Goal: Transaction & Acquisition: Purchase product/service

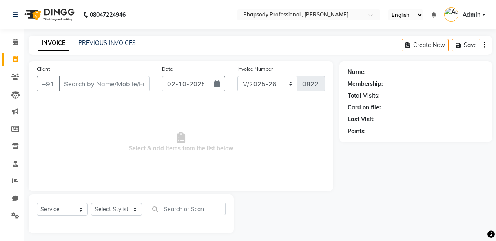
select select "8581"
select select "service"
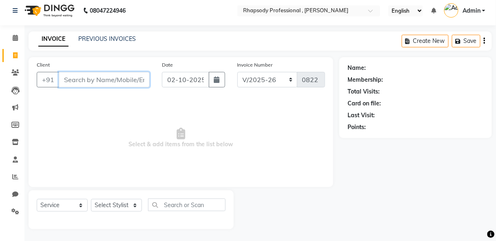
click at [113, 83] on input "Client" at bounding box center [104, 79] width 91 height 15
type input "9654555814"
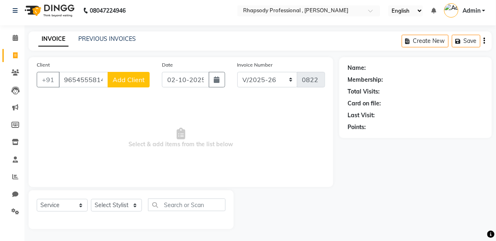
click at [133, 81] on span "Add Client" at bounding box center [129, 79] width 32 height 8
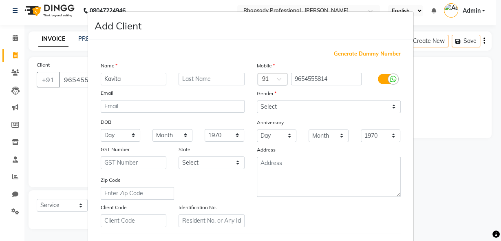
type input "Kavita"
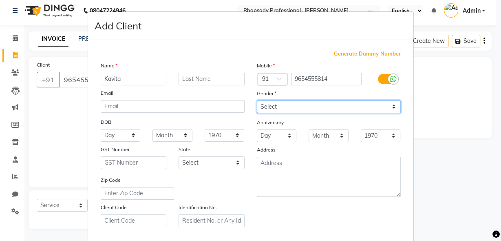
click at [314, 106] on select "Select [DEMOGRAPHIC_DATA] [DEMOGRAPHIC_DATA] Other Prefer Not To Say" at bounding box center [329, 106] width 144 height 13
select select "[DEMOGRAPHIC_DATA]"
click at [257, 100] on select "Select [DEMOGRAPHIC_DATA] [DEMOGRAPHIC_DATA] Other Prefer Not To Say" at bounding box center [329, 106] width 144 height 13
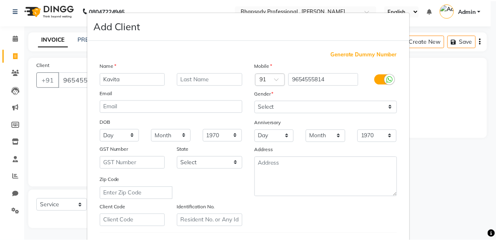
scroll to position [134, 0]
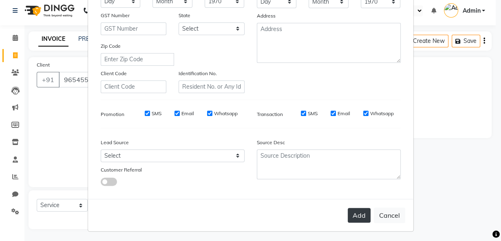
click at [355, 212] on button "Add" at bounding box center [359, 215] width 23 height 15
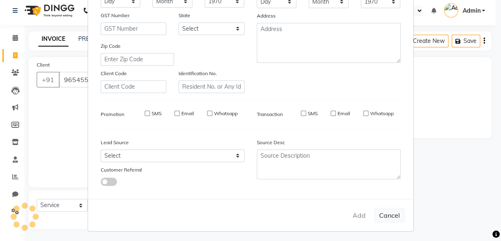
select select
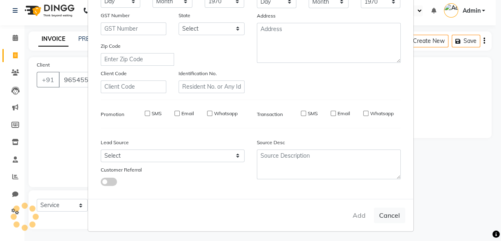
select select
checkbox input "false"
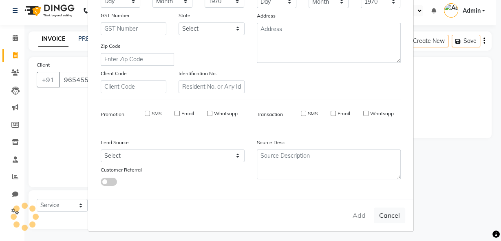
checkbox input "false"
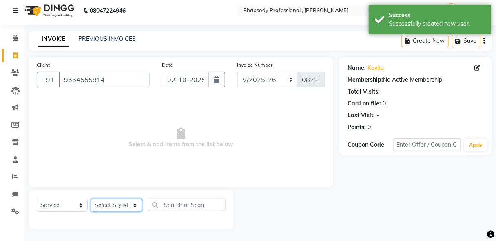
click at [115, 207] on select "Select Stylist [PERSON_NAME] [PERSON_NAME] Manager [PERSON_NAME] [PERSON_NAME] …" at bounding box center [116, 205] width 51 height 13
select select "85670"
click at [91, 199] on select "Select Stylist [PERSON_NAME] [PERSON_NAME] Manager [PERSON_NAME] [PERSON_NAME] …" at bounding box center [116, 205] width 51 height 13
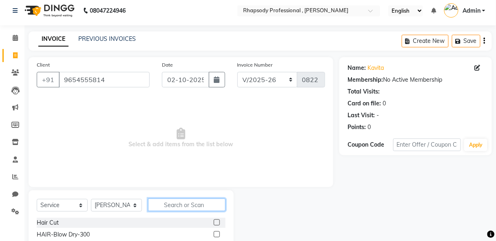
click at [188, 208] on input "text" at bounding box center [186, 204] width 77 height 13
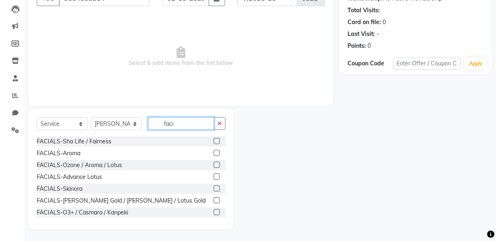
type input "faci"
click at [214, 213] on label at bounding box center [217, 212] width 6 height 6
click at [214, 213] on input "checkbox" at bounding box center [216, 212] width 5 height 5
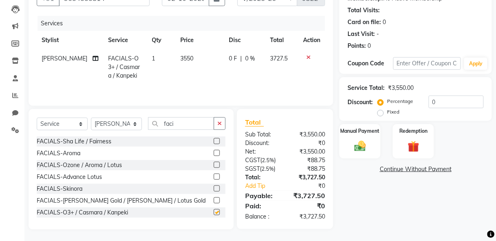
checkbox input "false"
click at [220, 126] on button "button" at bounding box center [220, 123] width 12 height 13
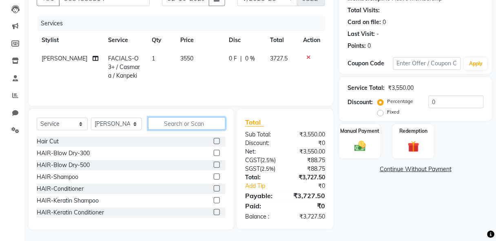
click at [196, 126] on input "text" at bounding box center [186, 123] width 77 height 13
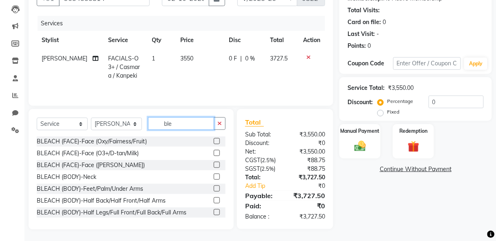
type input "ble"
click at [214, 150] on label at bounding box center [217, 153] width 6 height 6
click at [214, 150] on input "checkbox" at bounding box center [216, 152] width 5 height 5
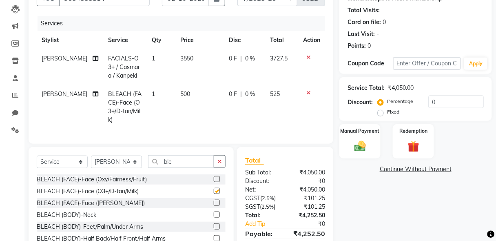
checkbox input "false"
click at [411, 66] on input "text" at bounding box center [427, 63] width 68 height 13
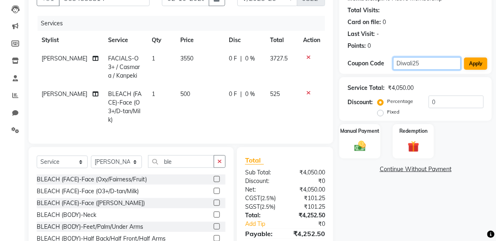
type input "Diwali25"
click at [476, 65] on button "Apply" at bounding box center [475, 64] width 23 height 12
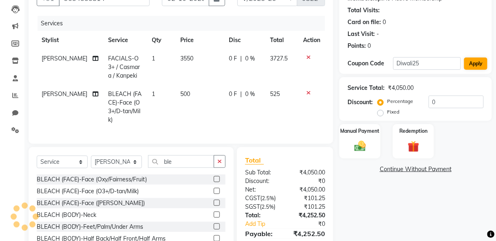
type input "25"
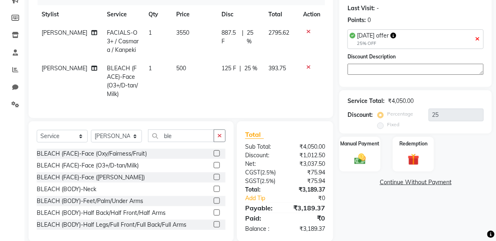
scroll to position [128, 0]
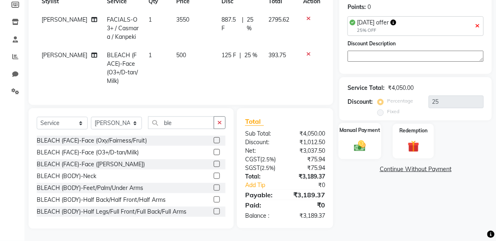
click at [363, 143] on img at bounding box center [359, 146] width 19 height 14
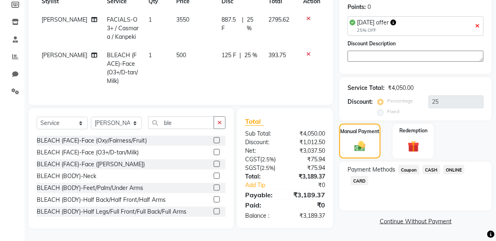
click at [437, 166] on span "CASH" at bounding box center [432, 169] width 18 height 9
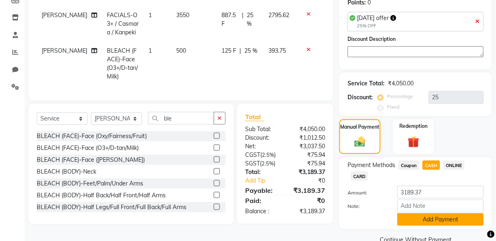
click at [441, 216] on button "Add Payment" at bounding box center [440, 219] width 86 height 13
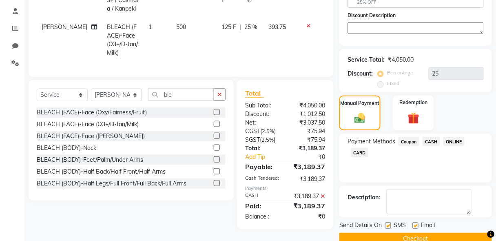
scroll to position [167, 0]
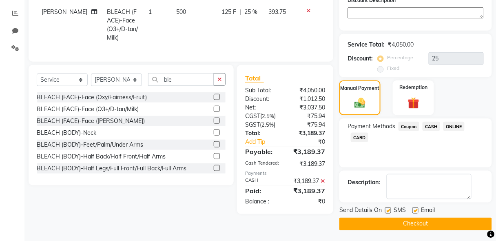
click at [409, 223] on button "Checkout" at bounding box center [415, 223] width 153 height 13
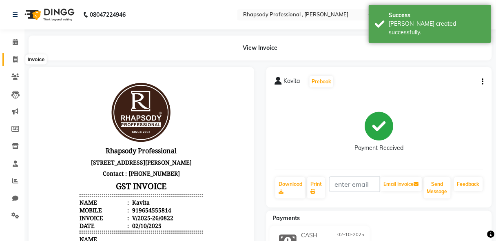
click at [14, 58] on icon at bounding box center [15, 59] width 4 height 6
select select "service"
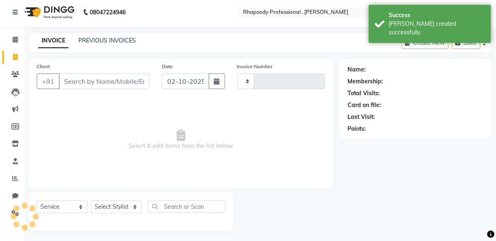
scroll to position [4, 0]
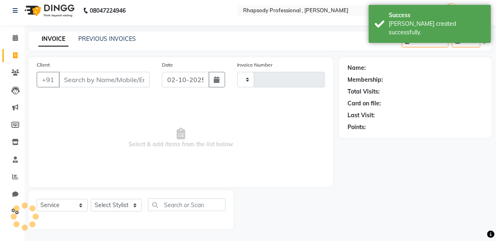
type input "0823"
select select "8581"
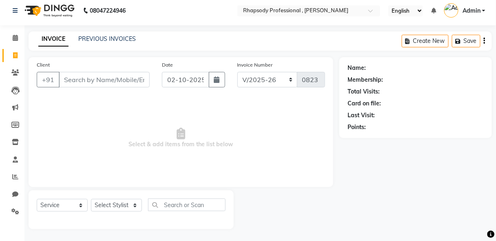
click at [112, 84] on input "Client" at bounding box center [104, 79] width 91 height 15
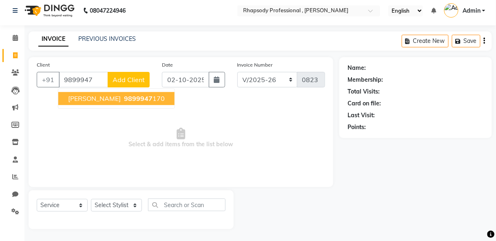
click at [116, 103] on button "[PERSON_NAME] 9899947 170" at bounding box center [116, 98] width 116 height 13
type input "9899947170"
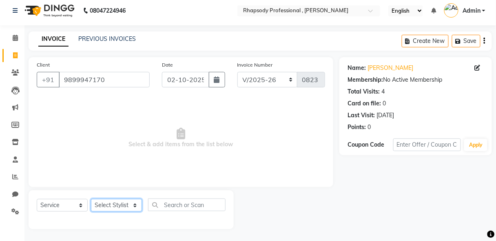
click at [106, 207] on select "Select Stylist [PERSON_NAME] [PERSON_NAME] Manager [PERSON_NAME] [PERSON_NAME] …" at bounding box center [116, 205] width 51 height 13
select select "85672"
click at [91, 199] on select "Select Stylist [PERSON_NAME] [PERSON_NAME] Manager [PERSON_NAME] [PERSON_NAME] …" at bounding box center [116, 205] width 51 height 13
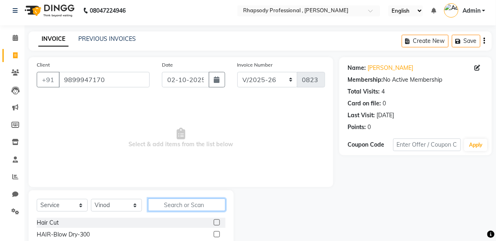
click at [188, 207] on input "text" at bounding box center [186, 204] width 77 height 13
type input "colo"
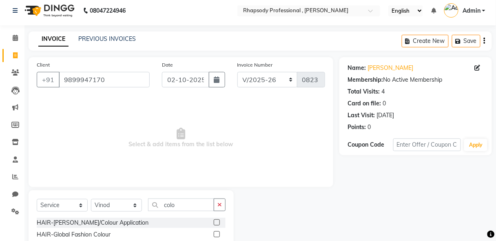
click at [217, 236] on label at bounding box center [217, 234] width 6 height 6
click at [217, 236] on input "checkbox" at bounding box center [216, 234] width 5 height 5
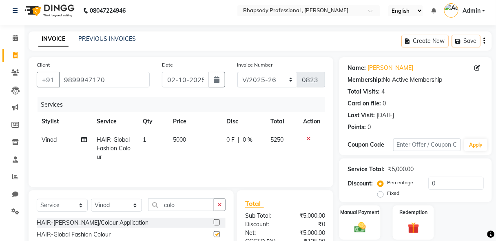
checkbox input "false"
click at [221, 204] on icon "button" at bounding box center [219, 204] width 4 height 6
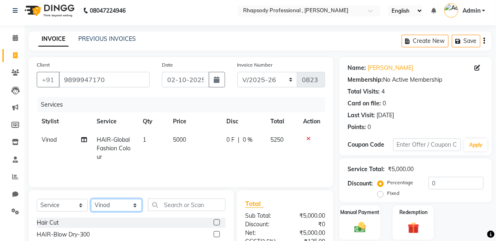
click at [111, 205] on select "Select Stylist [PERSON_NAME] [PERSON_NAME] Manager [PERSON_NAME] [PERSON_NAME] …" at bounding box center [116, 205] width 51 height 13
select select "85668"
click at [91, 199] on select "Select Stylist [PERSON_NAME] [PERSON_NAME] Manager [PERSON_NAME] [PERSON_NAME] …" at bounding box center [116, 205] width 51 height 13
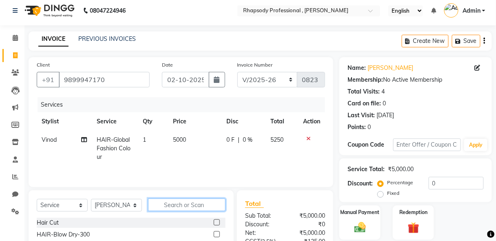
click at [186, 206] on input "text" at bounding box center [186, 204] width 77 height 13
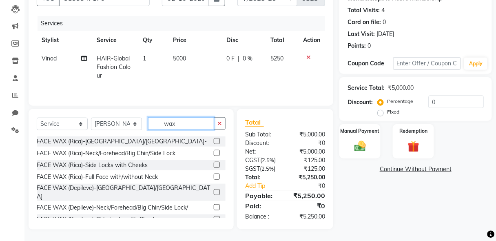
scroll to position [71, 0]
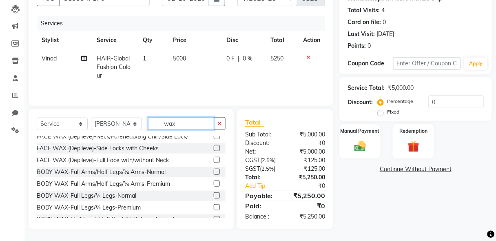
type input "wax"
click at [214, 180] on label at bounding box center [217, 183] width 6 height 6
click at [214, 181] on input "checkbox" at bounding box center [216, 183] width 5 height 5
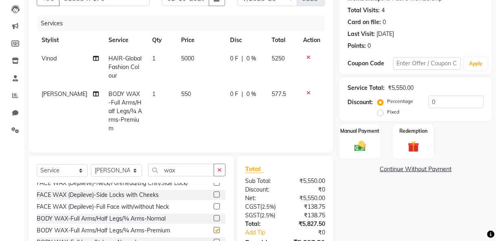
checkbox input "false"
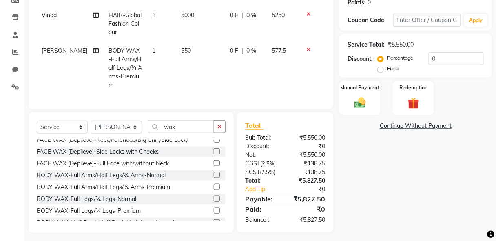
click at [214, 207] on label at bounding box center [217, 210] width 6 height 6
click at [214, 208] on input "checkbox" at bounding box center [216, 210] width 5 height 5
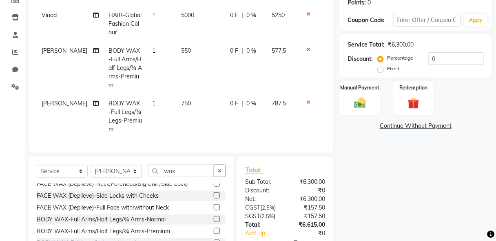
checkbox input "false"
click at [220, 168] on icon "button" at bounding box center [219, 171] width 4 height 6
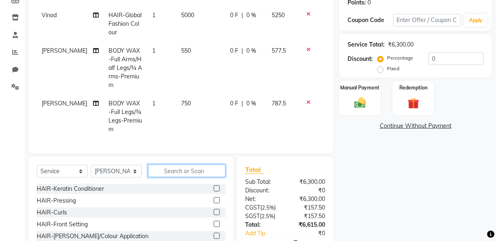
scroll to position [473, 0]
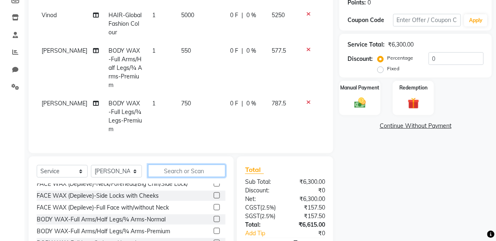
click at [206, 164] on input "text" at bounding box center [186, 170] width 77 height 13
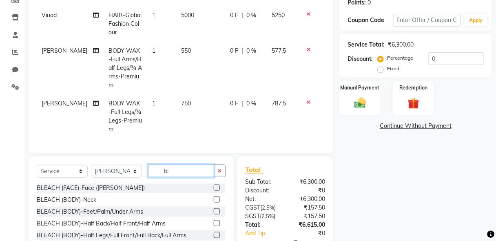
scroll to position [0, 0]
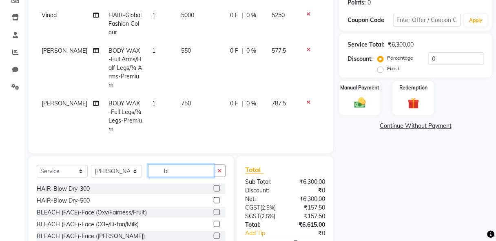
type input "bl"
click at [214, 221] on label at bounding box center [217, 224] width 6 height 6
click at [214, 221] on input "checkbox" at bounding box center [216, 223] width 5 height 5
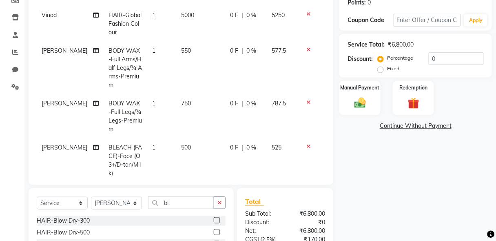
checkbox input "false"
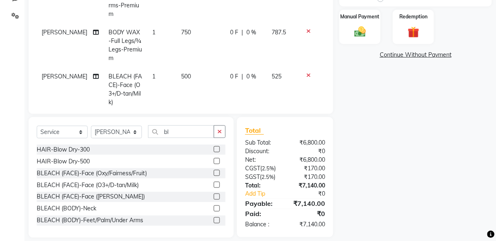
scroll to position [48, 0]
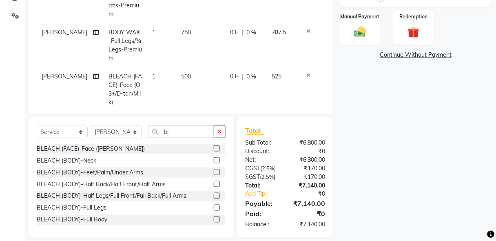
click at [214, 181] on label at bounding box center [217, 184] width 6 height 6
click at [214, 181] on input "checkbox" at bounding box center [216, 183] width 5 height 5
click at [214, 184] on label at bounding box center [217, 184] width 6 height 6
click at [214, 184] on input "checkbox" at bounding box center [216, 183] width 5 height 5
checkbox input "false"
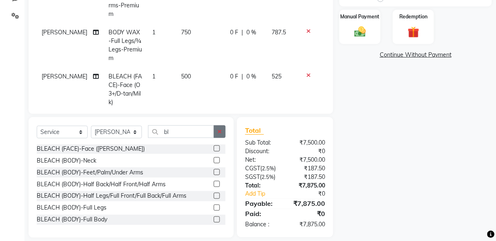
click at [225, 132] on button "button" at bounding box center [220, 131] width 12 height 13
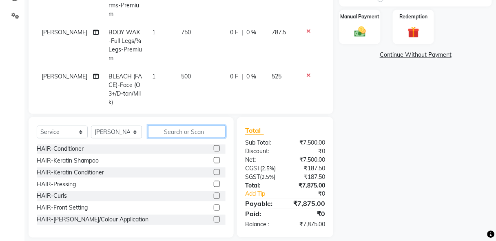
click at [200, 134] on input "text" at bounding box center [186, 131] width 77 height 13
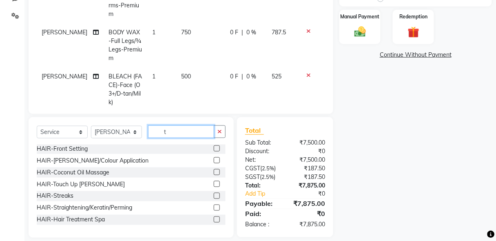
scroll to position [13, 0]
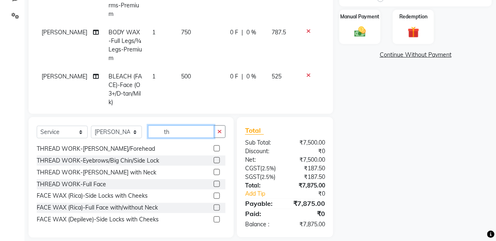
type input "th"
click at [214, 159] on label at bounding box center [217, 160] width 6 height 6
click at [214, 159] on input "checkbox" at bounding box center [216, 160] width 5 height 5
checkbox input "false"
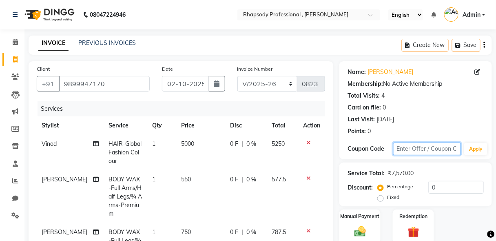
click at [409, 150] on input "text" at bounding box center [427, 148] width 68 height 13
type input "Diwali25"
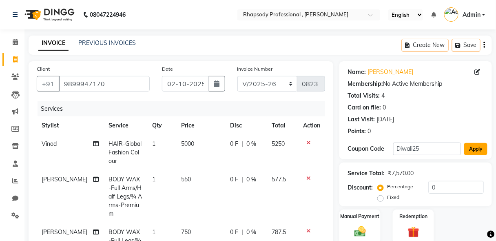
click at [476, 148] on button "Apply" at bounding box center [475, 149] width 23 height 12
type input "25"
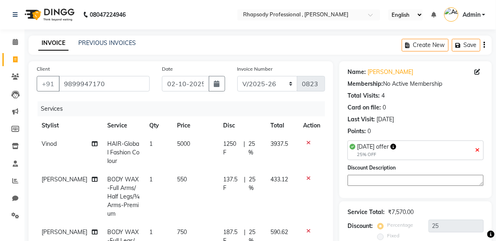
scroll to position [208, 0]
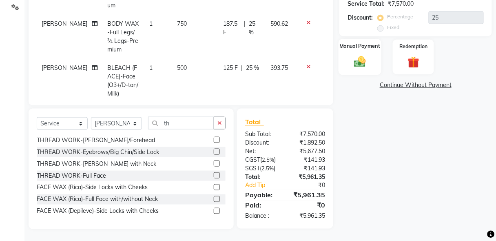
click at [361, 60] on img at bounding box center [359, 62] width 19 height 14
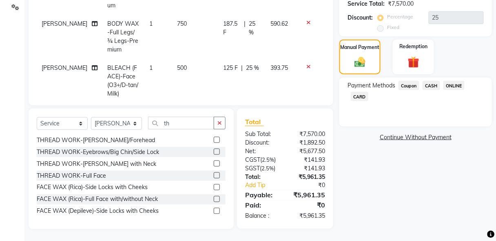
click at [457, 85] on span "ONLINE" at bounding box center [453, 85] width 21 height 9
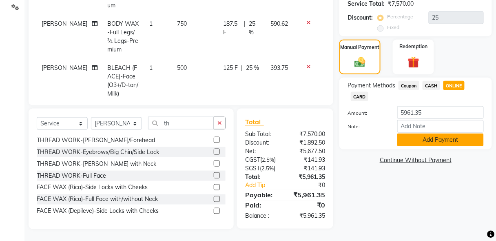
click at [451, 137] on button "Add Payment" at bounding box center [440, 139] width 86 height 13
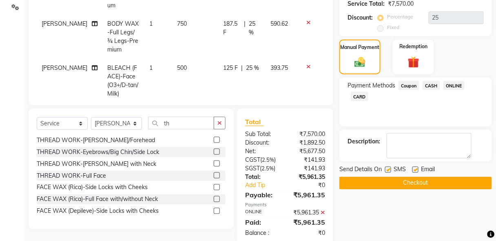
click at [417, 186] on button "Checkout" at bounding box center [415, 183] width 153 height 13
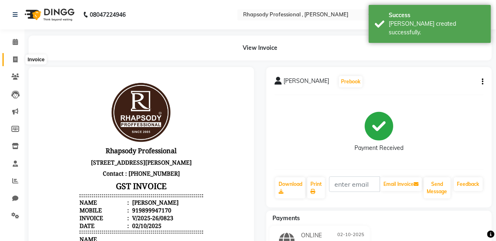
click at [16, 58] on icon at bounding box center [15, 59] width 4 height 6
select select "service"
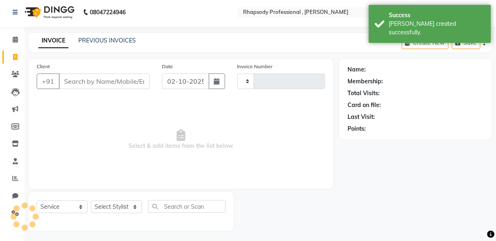
scroll to position [4, 0]
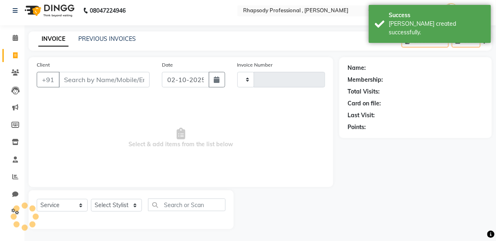
type input "0824"
select select "8581"
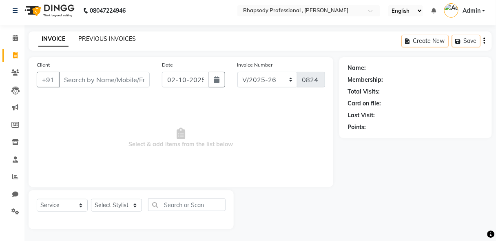
click at [103, 37] on link "PREVIOUS INVOICES" at bounding box center [107, 38] width 58 height 7
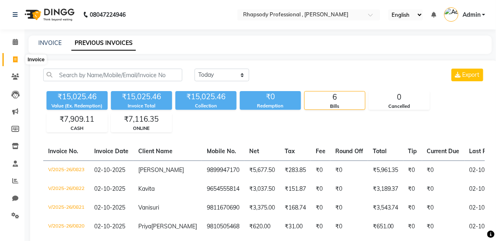
click at [13, 57] on icon at bounding box center [15, 59] width 4 height 6
select select "service"
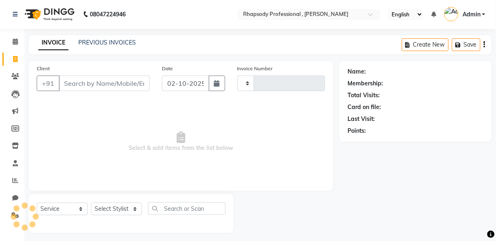
scroll to position [4, 0]
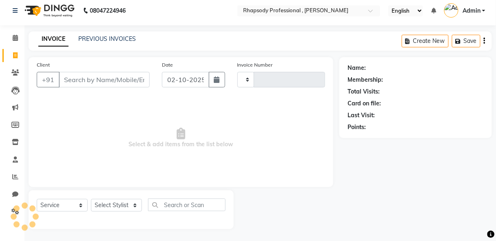
type input "0824"
select select "8581"
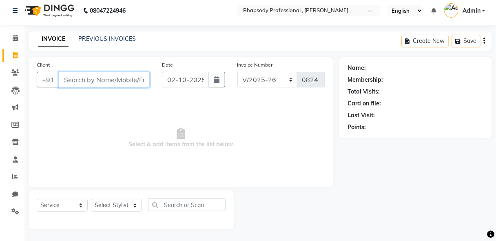
click at [126, 78] on input "Client" at bounding box center [104, 79] width 91 height 15
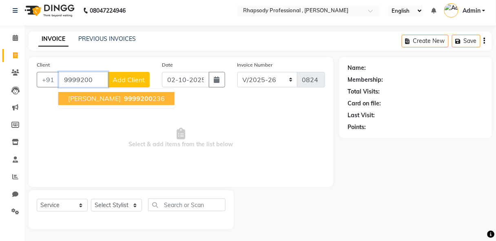
click at [124, 102] on span "9999200" at bounding box center [138, 98] width 29 height 8
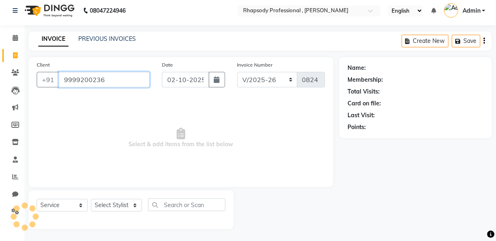
type input "9999200236"
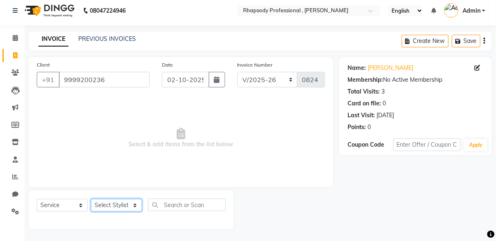
click at [117, 209] on select "Select Stylist [PERSON_NAME] [PERSON_NAME] Manager [PERSON_NAME] [PERSON_NAME] …" at bounding box center [116, 205] width 51 height 13
select select "85665"
click at [91, 199] on select "Select Stylist [PERSON_NAME] [PERSON_NAME] Manager [PERSON_NAME] [PERSON_NAME] …" at bounding box center [116, 205] width 51 height 13
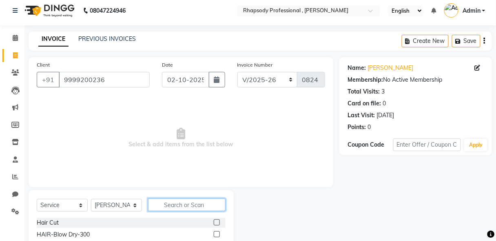
click at [181, 204] on input "text" at bounding box center [186, 204] width 77 height 13
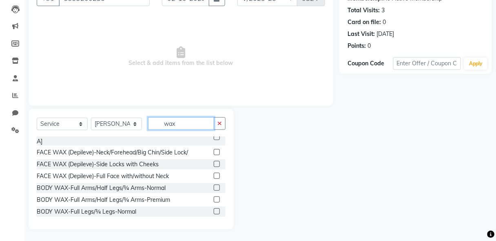
scroll to position [71, 0]
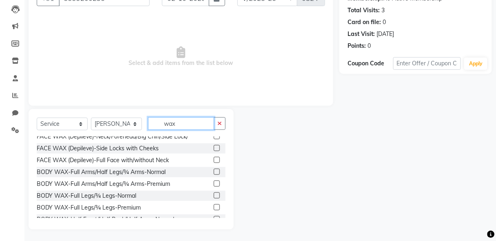
type input "wax"
click at [215, 180] on label at bounding box center [217, 183] width 6 height 6
click at [215, 181] on input "checkbox" at bounding box center [216, 183] width 5 height 5
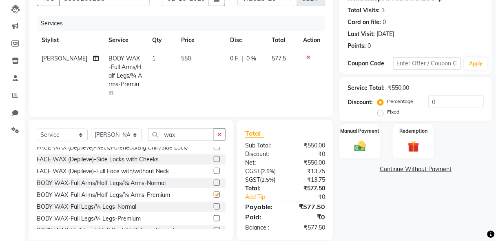
checkbox input "false"
click at [214, 215] on label at bounding box center [217, 218] width 6 height 6
click at [214, 216] on input "checkbox" at bounding box center [216, 218] width 5 height 5
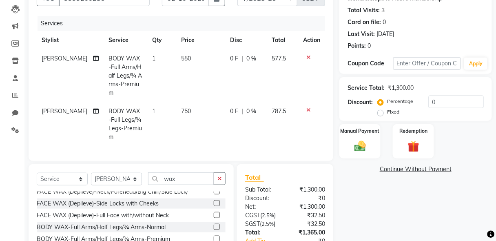
checkbox input "false"
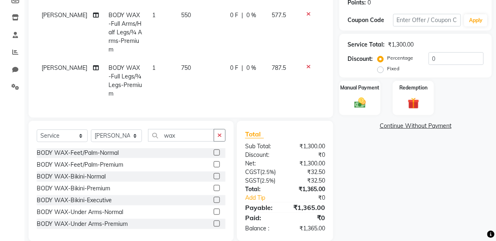
scroll to position [214, 0]
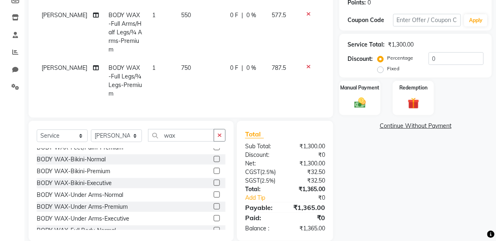
click at [214, 168] on label at bounding box center [217, 171] width 6 height 6
click at [214, 168] on input "checkbox" at bounding box center [216, 170] width 5 height 5
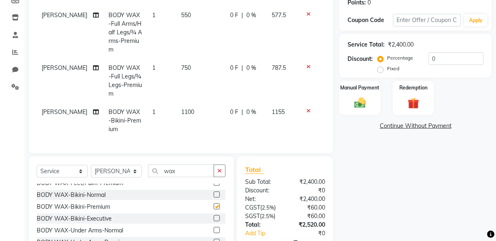
checkbox input "false"
click at [220, 168] on icon "button" at bounding box center [219, 171] width 4 height 6
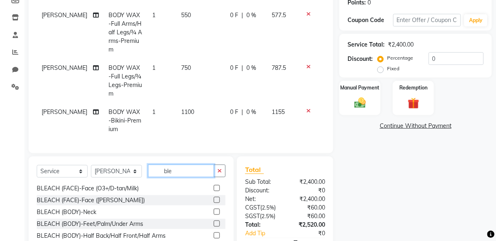
scroll to position [0, 0]
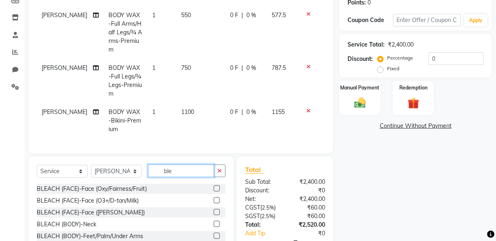
type input "ble"
click at [214, 185] on label at bounding box center [217, 188] width 6 height 6
click at [214, 186] on input "checkbox" at bounding box center [216, 188] width 5 height 5
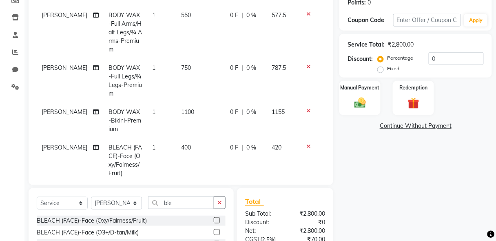
click at [214, 219] on label at bounding box center [217, 220] width 6 height 6
click at [214, 219] on input "checkbox" at bounding box center [216, 220] width 5 height 5
checkbox input "false"
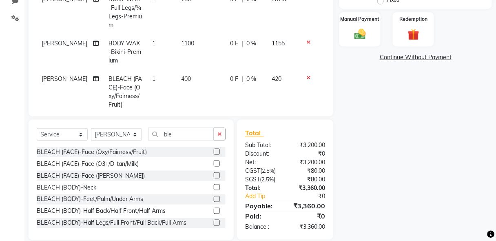
scroll to position [208, 0]
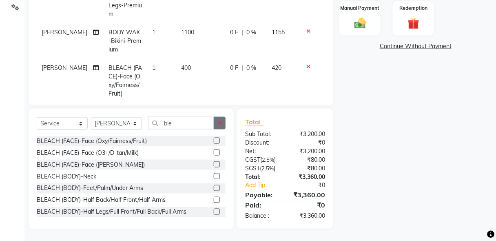
click at [218, 125] on icon "button" at bounding box center [219, 123] width 4 height 6
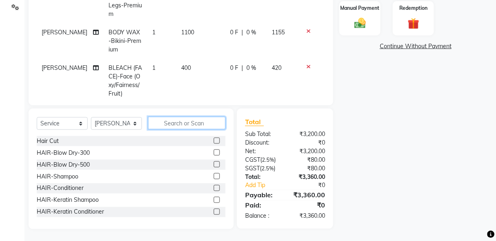
click at [198, 125] on input "text" at bounding box center [186, 123] width 77 height 13
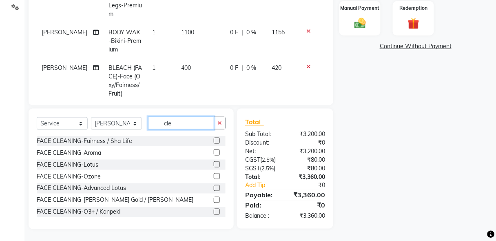
type input "cle"
click at [214, 164] on label at bounding box center [217, 164] width 6 height 6
click at [214, 164] on input "checkbox" at bounding box center [216, 164] width 5 height 5
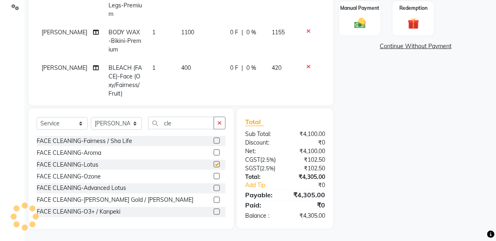
checkbox input "false"
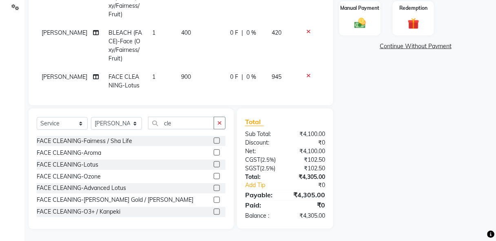
scroll to position [0, 0]
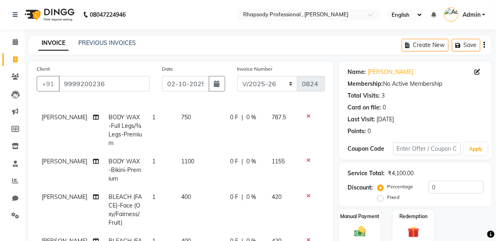
click at [306, 193] on icon at bounding box center [308, 196] width 4 height 6
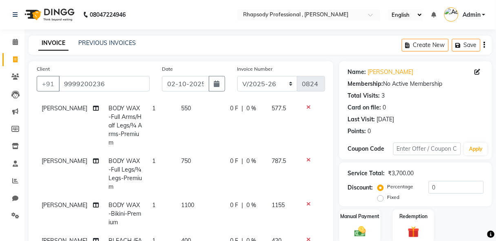
scroll to position [208, 0]
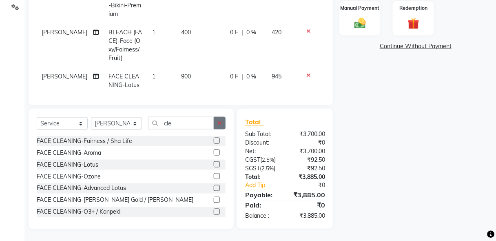
click at [222, 119] on button "button" at bounding box center [220, 123] width 12 height 13
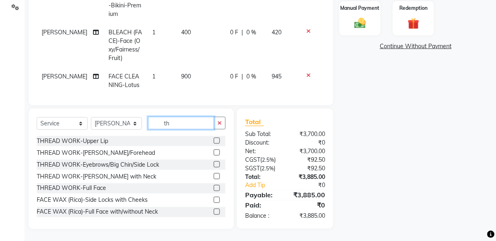
type input "th"
click at [214, 139] on label at bounding box center [217, 140] width 6 height 6
click at [214, 139] on input "checkbox" at bounding box center [216, 140] width 5 height 5
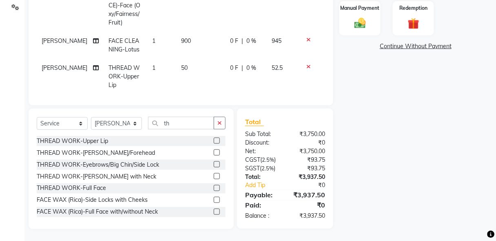
checkbox input "false"
click at [214, 152] on label at bounding box center [217, 152] width 6 height 6
click at [214, 152] on input "checkbox" at bounding box center [216, 152] width 5 height 5
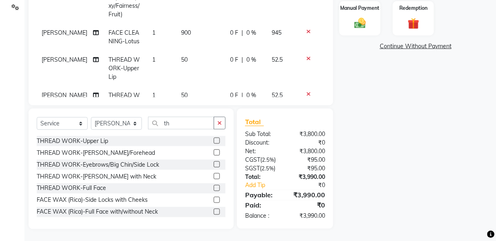
checkbox input "false"
click at [367, 21] on img at bounding box center [359, 23] width 19 height 14
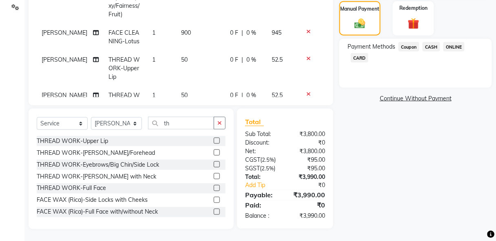
scroll to position [0, 0]
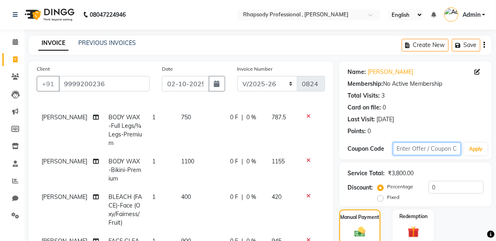
click at [404, 149] on input "text" at bounding box center [427, 148] width 68 height 13
type input "Diwali25"
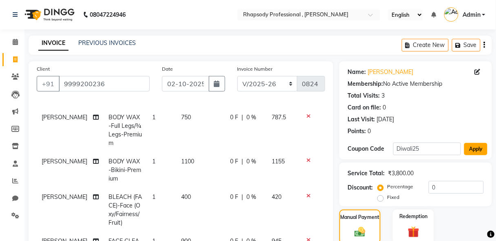
click at [475, 150] on button "Apply" at bounding box center [475, 149] width 23 height 12
type input "25"
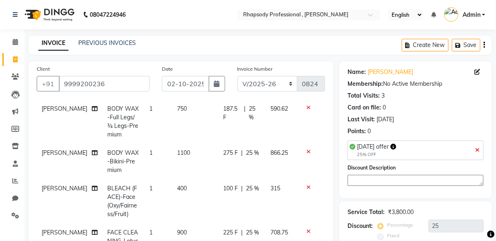
scroll to position [208, 0]
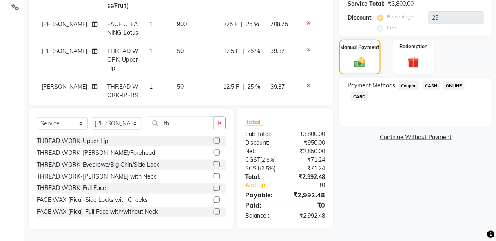
click at [306, 86] on icon at bounding box center [308, 85] width 4 height 6
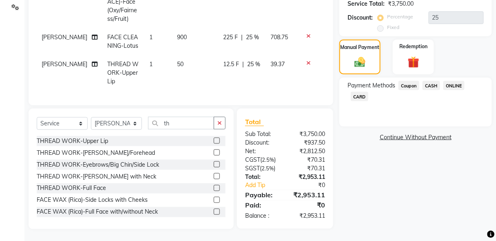
scroll to position [80, 0]
click at [214, 162] on label at bounding box center [217, 164] width 6 height 6
click at [214, 162] on input "checkbox" at bounding box center [216, 164] width 5 height 5
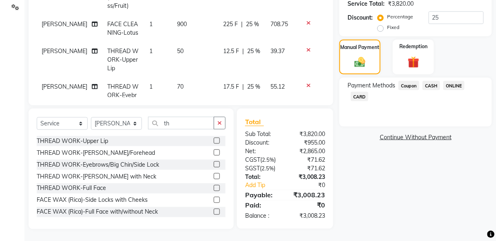
checkbox input "false"
click at [455, 86] on span "ONLINE" at bounding box center [453, 85] width 21 height 9
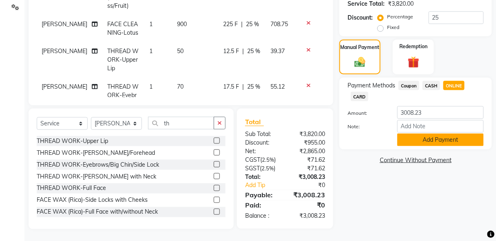
click at [449, 138] on button "Add Payment" at bounding box center [440, 139] width 86 height 13
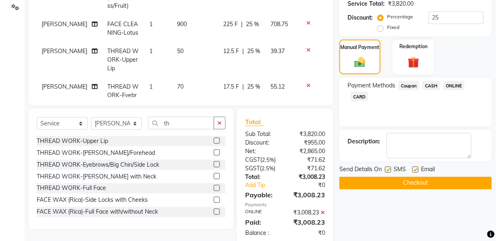
click at [432, 181] on button "Checkout" at bounding box center [415, 183] width 153 height 13
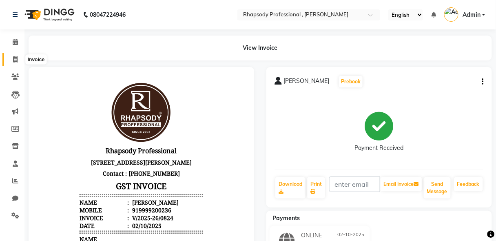
click at [15, 60] on icon at bounding box center [15, 59] width 4 height 6
select select "service"
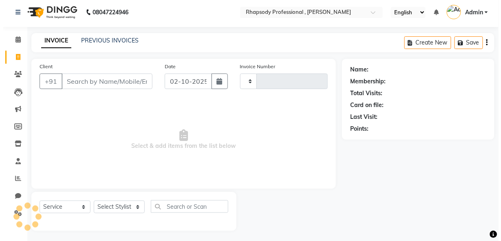
scroll to position [4, 0]
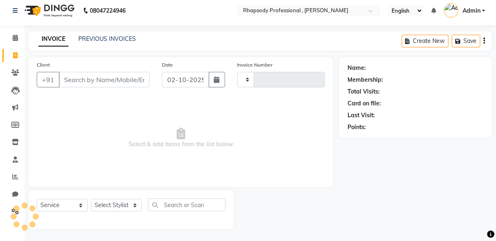
type input "0825"
select select "8581"
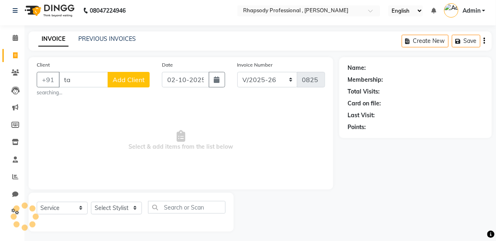
type input "t"
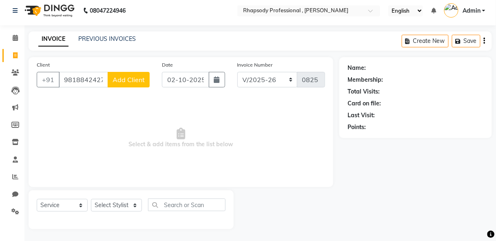
type input "9818842427"
click at [144, 80] on span "Add Client" at bounding box center [129, 79] width 32 height 8
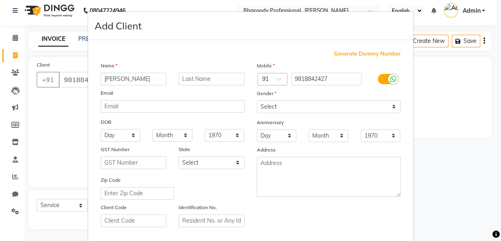
type input "[PERSON_NAME]"
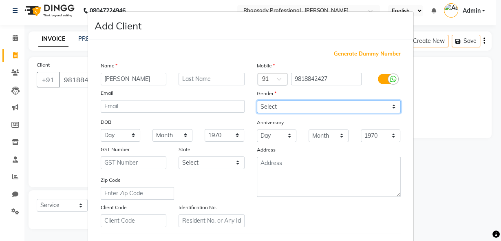
click at [277, 106] on select "Select [DEMOGRAPHIC_DATA] [DEMOGRAPHIC_DATA] Other Prefer Not To Say" at bounding box center [329, 106] width 144 height 13
select select "[DEMOGRAPHIC_DATA]"
click at [257, 100] on select "Select [DEMOGRAPHIC_DATA] [DEMOGRAPHIC_DATA] Other Prefer Not To Say" at bounding box center [329, 106] width 144 height 13
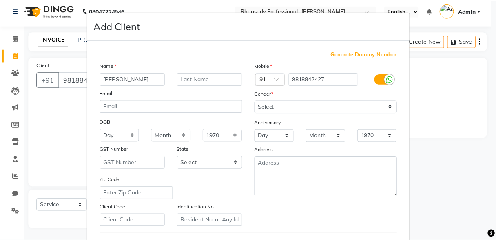
scroll to position [134, 0]
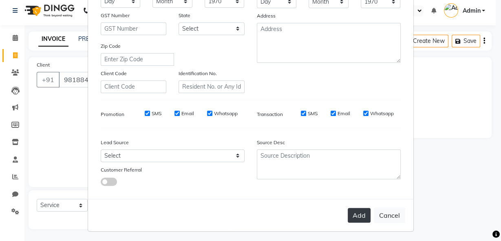
click at [357, 215] on button "Add" at bounding box center [359, 215] width 23 height 15
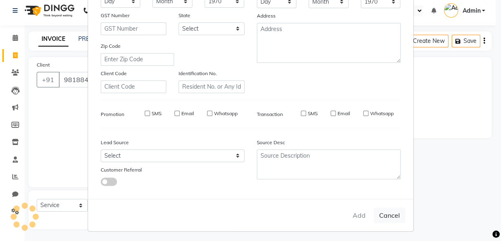
select select
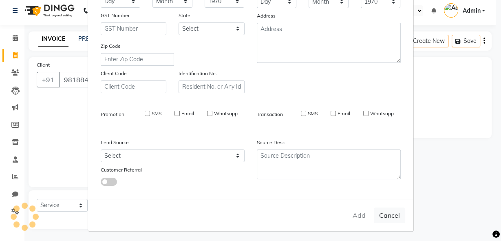
select select
checkbox input "false"
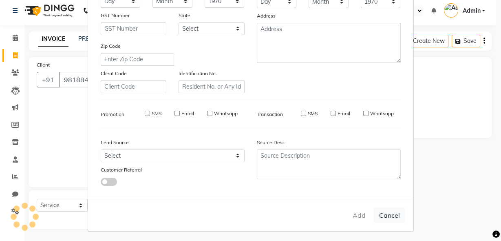
checkbox input "false"
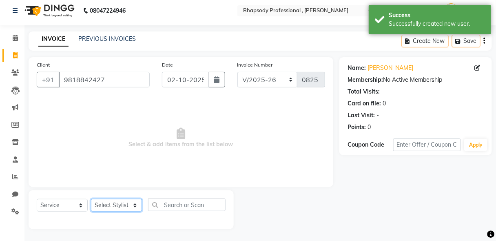
click at [128, 208] on select "Select Stylist [PERSON_NAME] [PERSON_NAME] Manager [PERSON_NAME] [PERSON_NAME] …" at bounding box center [116, 205] width 51 height 13
select select "85674"
click at [91, 199] on select "Select Stylist [PERSON_NAME] [PERSON_NAME] Manager [PERSON_NAME] [PERSON_NAME] …" at bounding box center [116, 205] width 51 height 13
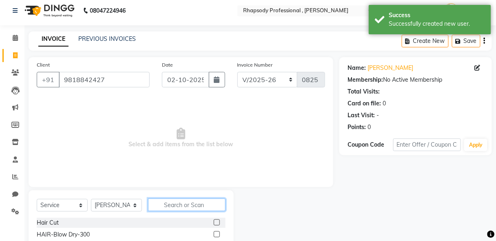
click at [177, 206] on input "text" at bounding box center [186, 204] width 77 height 13
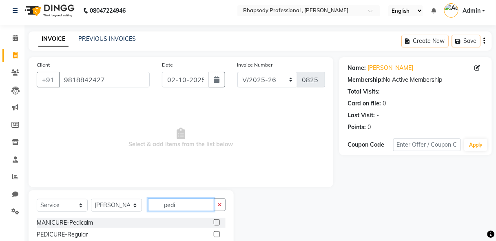
scroll to position [85, 0]
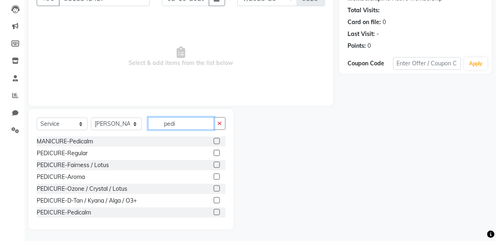
type input "pedi"
click at [214, 212] on label at bounding box center [217, 212] width 6 height 6
click at [214, 212] on input "checkbox" at bounding box center [216, 212] width 5 height 5
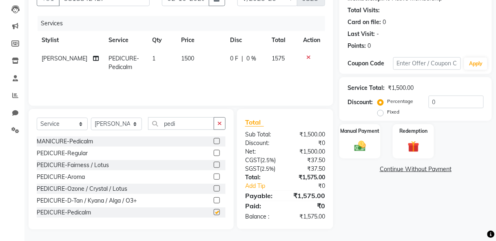
checkbox input "false"
click at [219, 120] on icon "button" at bounding box center [219, 123] width 4 height 6
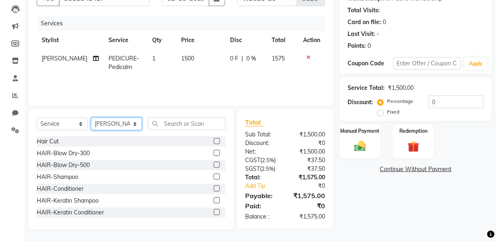
click at [114, 124] on select "Select Stylist [PERSON_NAME] [PERSON_NAME] Manager [PERSON_NAME] [PERSON_NAME] …" at bounding box center [116, 123] width 51 height 13
select select "85673"
click at [91, 117] on select "Select Stylist [PERSON_NAME] [PERSON_NAME] Manager [PERSON_NAME] [PERSON_NAME] …" at bounding box center [116, 123] width 51 height 13
click at [166, 120] on input "text" at bounding box center [186, 123] width 77 height 13
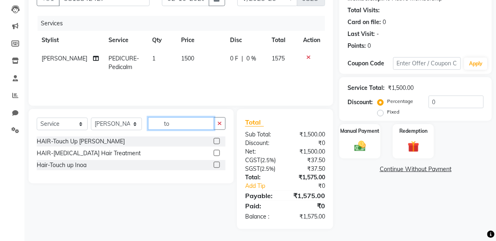
scroll to position [85, 0]
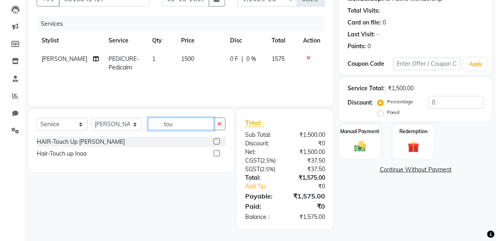
type input "tou"
click at [218, 142] on label at bounding box center [217, 141] width 6 height 6
click at [218, 142] on input "checkbox" at bounding box center [216, 141] width 5 height 5
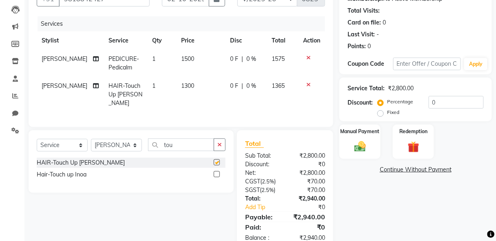
checkbox input "false"
click at [419, 64] on input "text" at bounding box center [427, 64] width 68 height 13
type input "Diwali20"
click at [478, 64] on button "Apply" at bounding box center [475, 64] width 23 height 12
type input "20"
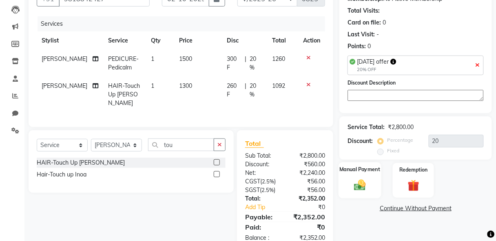
click at [357, 186] on img at bounding box center [359, 185] width 19 height 14
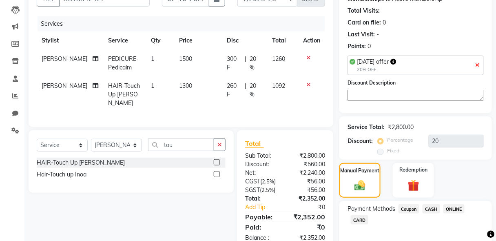
click at [431, 209] on span "CASH" at bounding box center [432, 208] width 18 height 9
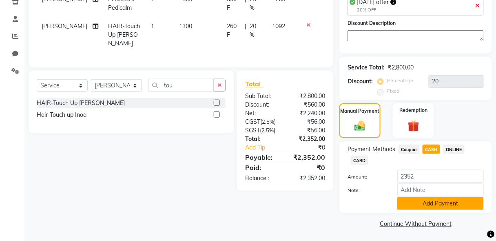
click at [434, 199] on button "Add Payment" at bounding box center [440, 203] width 86 height 13
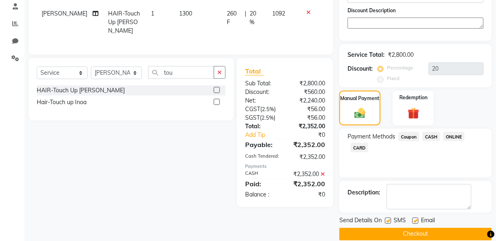
scroll to position [167, 0]
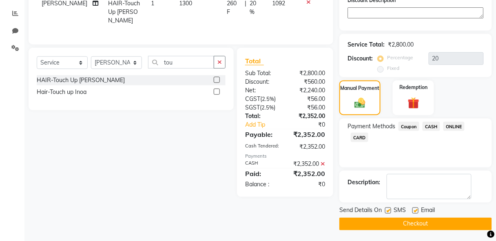
click at [440, 221] on button "Checkout" at bounding box center [415, 223] width 153 height 13
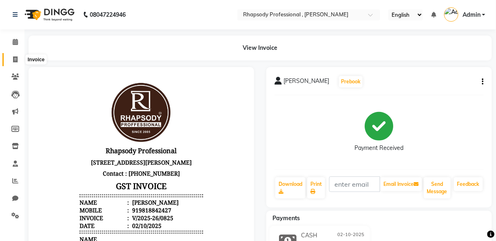
click at [14, 60] on icon at bounding box center [15, 59] width 4 height 6
select select "service"
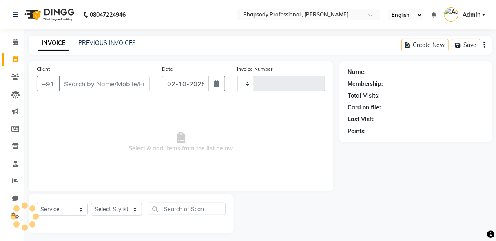
scroll to position [4, 0]
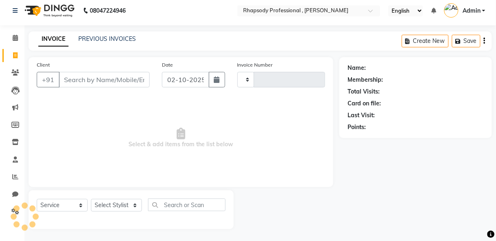
type input "0826"
select select "8581"
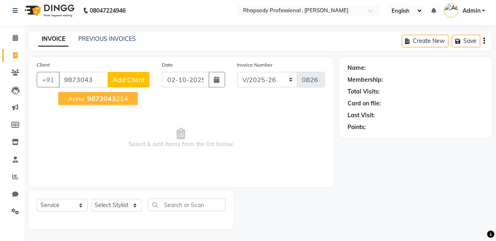
click at [85, 102] on button "Annu 9873043 214" at bounding box center [98, 98] width 80 height 13
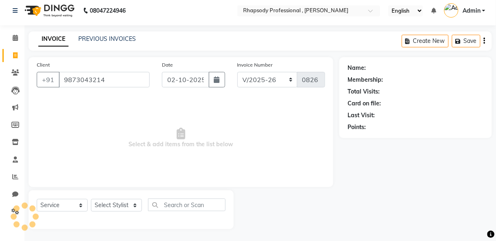
type input "9873043214"
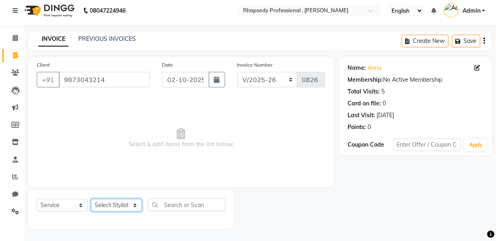
click at [116, 201] on select "Select Stylist [PERSON_NAME] [PERSON_NAME] Manager [PERSON_NAME] [PERSON_NAME] …" at bounding box center [116, 205] width 51 height 13
select select "85669"
click at [91, 199] on select "Select Stylist [PERSON_NAME] [PERSON_NAME] Manager [PERSON_NAME] [PERSON_NAME] …" at bounding box center [116, 205] width 51 height 13
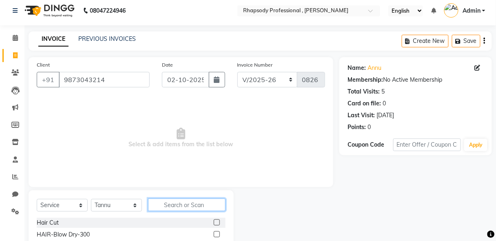
click at [177, 207] on input "text" at bounding box center [186, 204] width 77 height 13
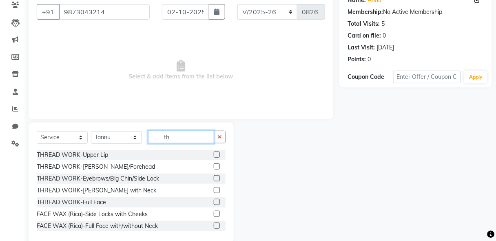
scroll to position [85, 0]
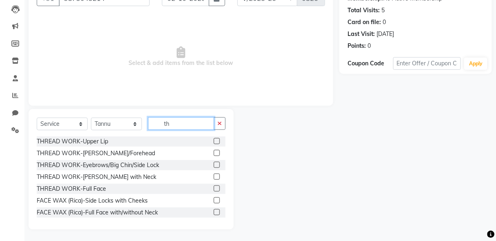
type input "th"
click at [214, 164] on label at bounding box center [217, 165] width 6 height 6
click at [214, 164] on input "checkbox" at bounding box center [216, 164] width 5 height 5
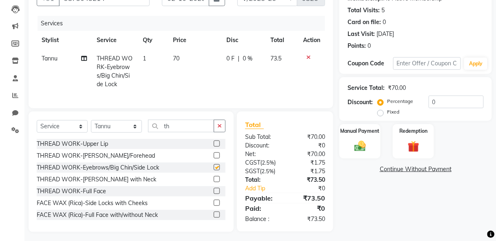
checkbox input "false"
click at [219, 128] on icon "button" at bounding box center [219, 126] width 4 height 6
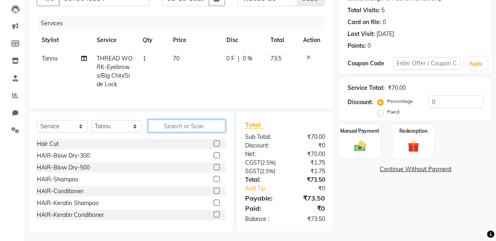
click at [209, 131] on input "text" at bounding box center [186, 125] width 77 height 13
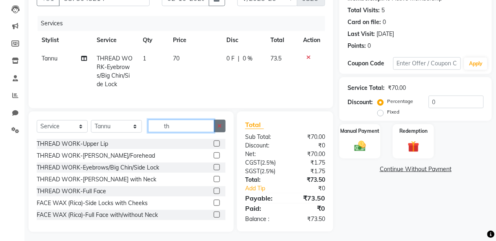
type input "th"
click at [217, 128] on icon "button" at bounding box center [219, 126] width 4 height 6
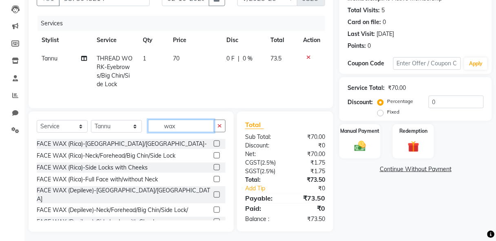
type input "wax"
click at [214, 146] on label at bounding box center [217, 143] width 6 height 6
click at [214, 146] on input "checkbox" at bounding box center [216, 143] width 5 height 5
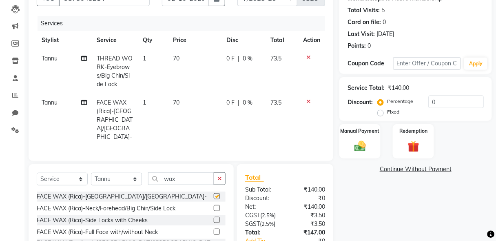
checkbox input "false"
click at [363, 151] on img at bounding box center [359, 146] width 19 height 14
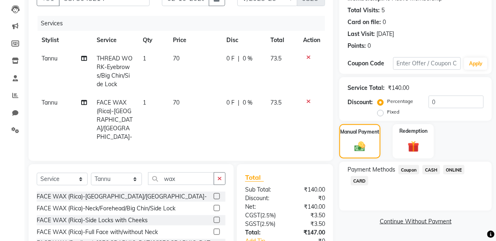
click at [437, 170] on span "CASH" at bounding box center [432, 169] width 18 height 9
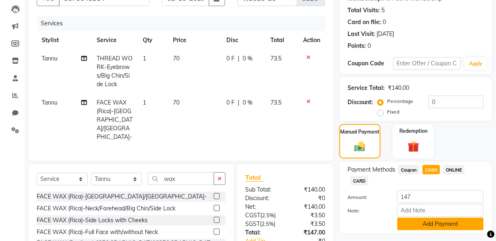
click at [452, 222] on button "Add Payment" at bounding box center [440, 223] width 86 height 13
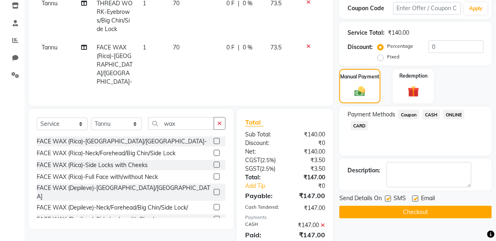
scroll to position [157, 0]
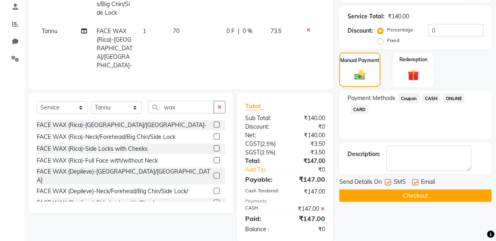
click at [415, 194] on button "Checkout" at bounding box center [415, 195] width 153 height 13
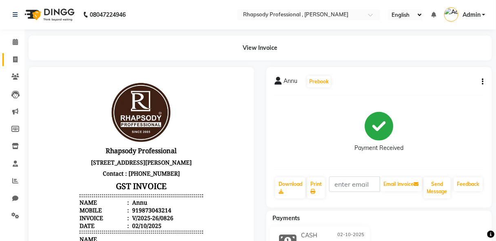
click at [15, 59] on icon at bounding box center [15, 59] width 4 height 6
select select "service"
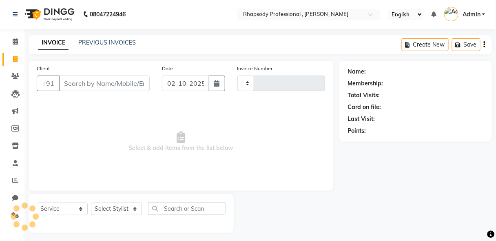
scroll to position [4, 0]
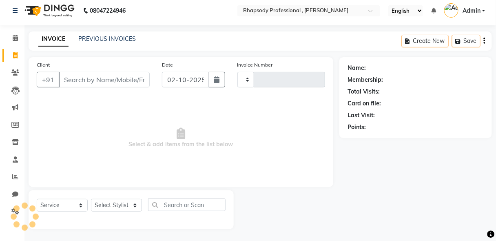
type input "0827"
select select "8581"
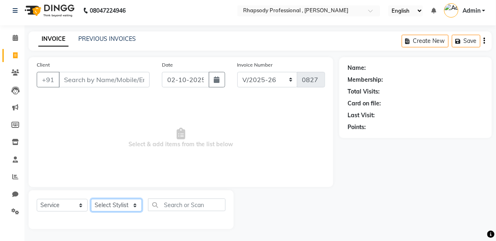
click at [117, 204] on select "Select Stylist [PERSON_NAME] [PERSON_NAME] Manager [PERSON_NAME] [PERSON_NAME] …" at bounding box center [116, 205] width 51 height 13
select select "85670"
click at [91, 199] on select "Select Stylist [PERSON_NAME] [PERSON_NAME] Manager [PERSON_NAME] [PERSON_NAME] …" at bounding box center [116, 205] width 51 height 13
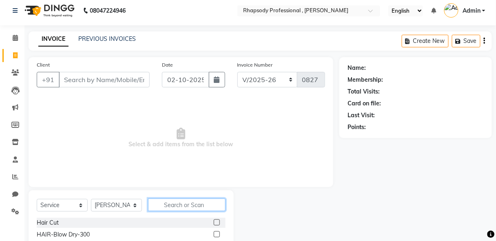
click at [188, 204] on input "text" at bounding box center [186, 204] width 77 height 13
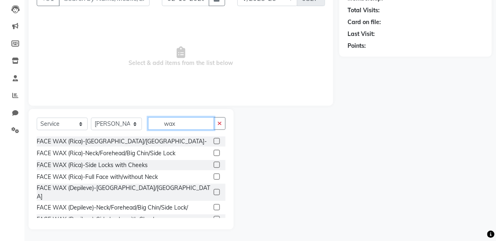
scroll to position [71, 0]
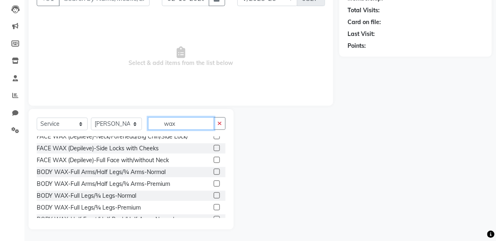
type input "wax"
click at [214, 168] on label at bounding box center [217, 171] width 6 height 6
click at [214, 169] on input "checkbox" at bounding box center [216, 171] width 5 height 5
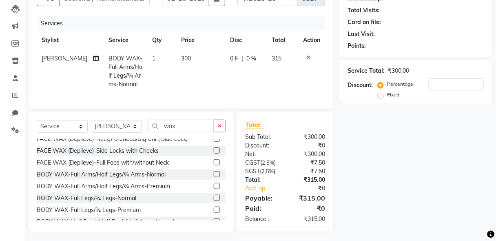
click at [214, 171] on label at bounding box center [217, 174] width 6 height 6
click at [214, 172] on input "checkbox" at bounding box center [216, 174] width 5 height 5
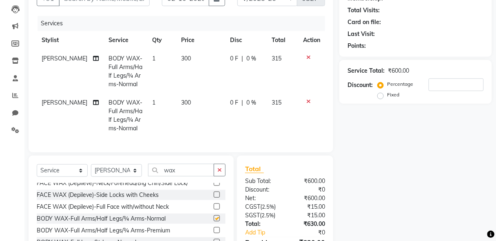
checkbox input "false"
click at [121, 174] on select "Select Stylist [PERSON_NAME] [PERSON_NAME] Manager [PERSON_NAME] [PERSON_NAME] …" at bounding box center [116, 170] width 51 height 13
click at [217, 176] on button "button" at bounding box center [220, 170] width 12 height 13
click at [195, 172] on input "text" at bounding box center [186, 170] width 77 height 13
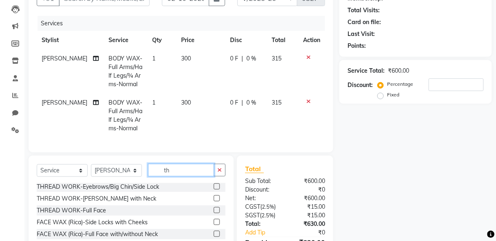
scroll to position [24, 0]
type input "th"
click at [214, 190] on label at bounding box center [217, 187] width 6 height 6
click at [214, 190] on input "checkbox" at bounding box center [216, 186] width 5 height 5
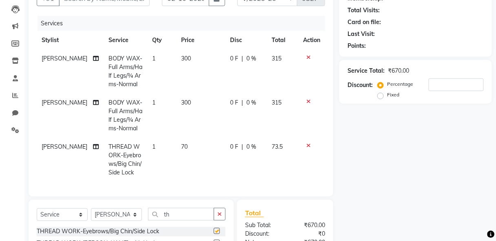
checkbox input "false"
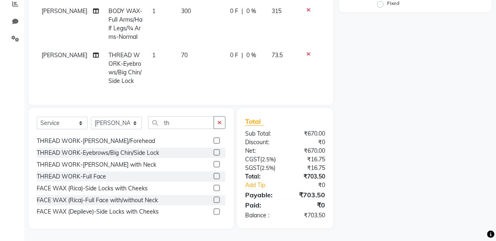
scroll to position [0, 0]
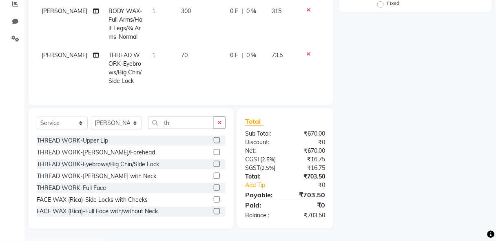
click at [214, 141] on label at bounding box center [217, 140] width 6 height 6
click at [214, 141] on input "checkbox" at bounding box center [216, 140] width 5 height 5
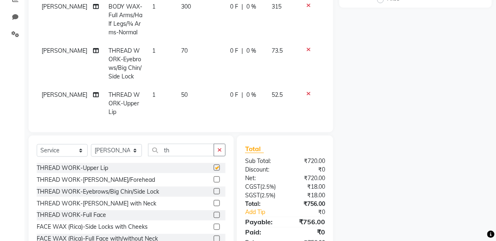
checkbox input "false"
click at [222, 146] on button "button" at bounding box center [220, 150] width 12 height 13
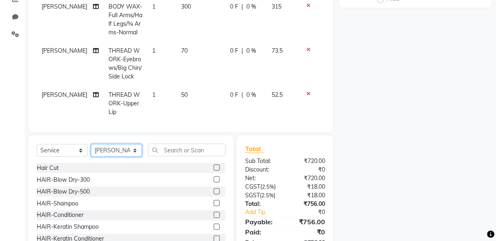
click at [117, 152] on select "Select Stylist [PERSON_NAME] [PERSON_NAME] Manager [PERSON_NAME] [PERSON_NAME] …" at bounding box center [116, 150] width 51 height 13
select select "85673"
click at [91, 144] on select "Select Stylist [PERSON_NAME] [PERSON_NAME] Manager [PERSON_NAME] [PERSON_NAME] …" at bounding box center [116, 150] width 51 height 13
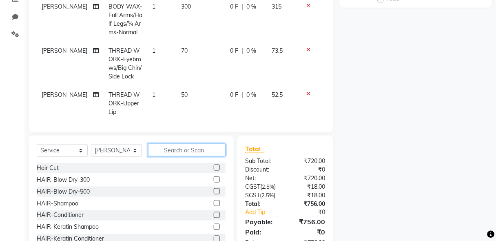
click at [183, 151] on input "text" at bounding box center [186, 150] width 77 height 13
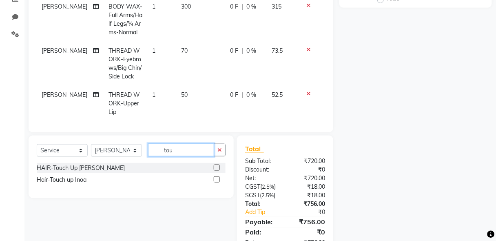
type input "tou"
click at [216, 167] on label at bounding box center [217, 167] width 6 height 6
click at [216, 167] on input "checkbox" at bounding box center [216, 167] width 5 height 5
checkbox input "false"
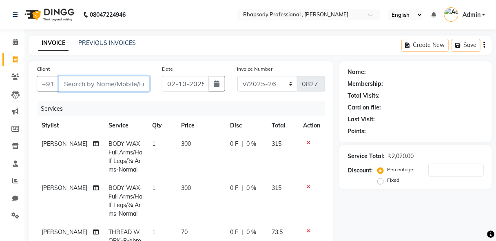
click at [126, 87] on input "Client" at bounding box center [104, 83] width 91 height 15
type input "9"
type input "0"
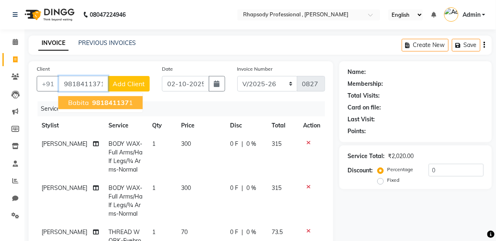
type input "9818411371"
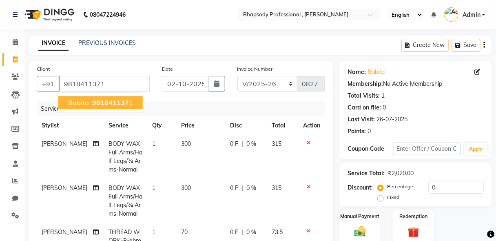
click at [126, 103] on span "981841137" at bounding box center [110, 102] width 37 height 8
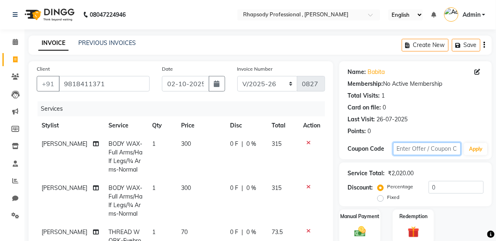
click at [407, 152] on input "text" at bounding box center [427, 148] width 68 height 13
type input "Diwali15"
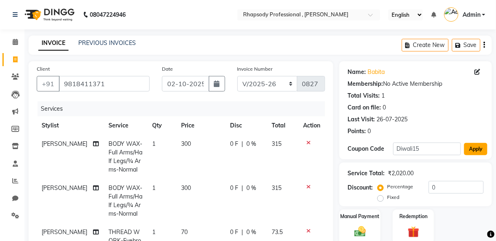
click at [480, 150] on button "Apply" at bounding box center [475, 149] width 23 height 12
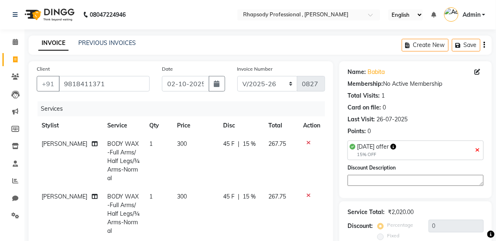
type input "15"
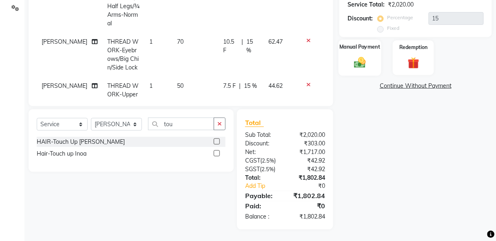
click at [367, 61] on img at bounding box center [359, 63] width 19 height 14
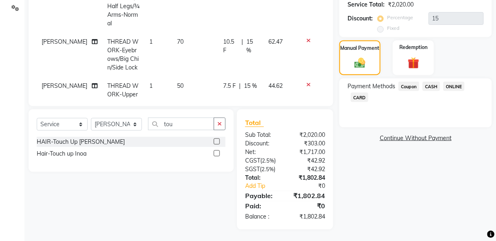
click at [434, 86] on span "CASH" at bounding box center [432, 86] width 18 height 9
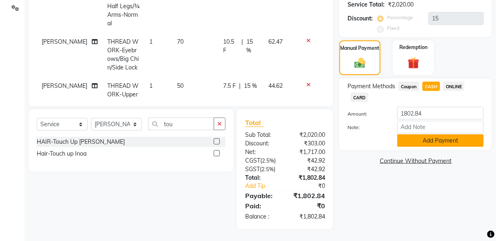
click at [440, 141] on button "Add Payment" at bounding box center [440, 140] width 86 height 13
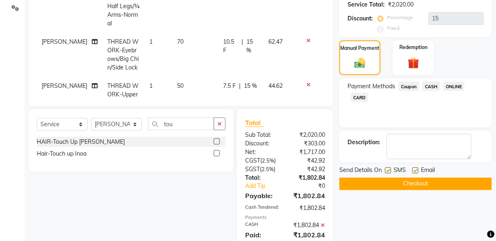
click at [427, 180] on button "Checkout" at bounding box center [415, 183] width 153 height 13
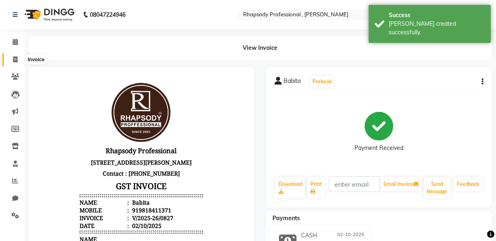
click at [13, 56] on icon at bounding box center [15, 59] width 4 height 6
select select "service"
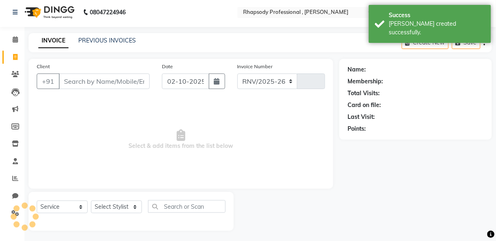
select select "8581"
type input "0828"
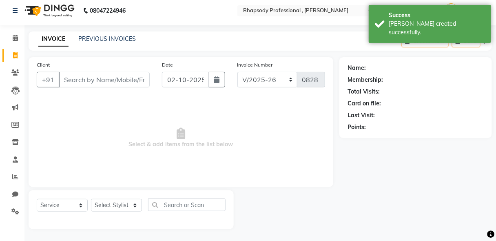
click at [93, 83] on input "Client" at bounding box center [104, 79] width 91 height 15
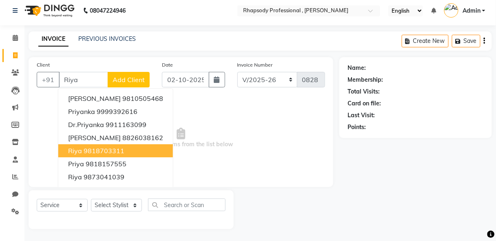
click at [95, 149] on ngb-highlight "9818703311" at bounding box center [104, 150] width 41 height 8
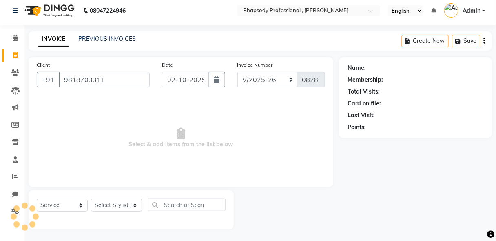
type input "9818703311"
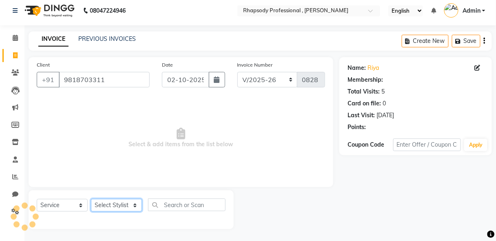
click at [115, 208] on select "Select Stylist [PERSON_NAME] [PERSON_NAME] Manager [PERSON_NAME] [PERSON_NAME] …" at bounding box center [116, 205] width 51 height 13
select select "85671"
click at [91, 199] on select "Select Stylist [PERSON_NAME] [PERSON_NAME] Manager [PERSON_NAME] [PERSON_NAME] …" at bounding box center [116, 205] width 51 height 13
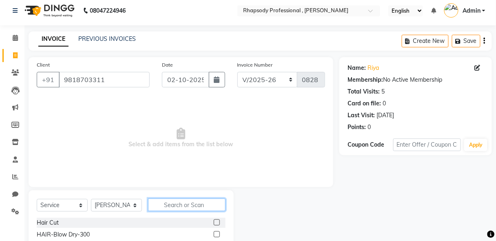
click at [191, 207] on input "text" at bounding box center [186, 204] width 77 height 13
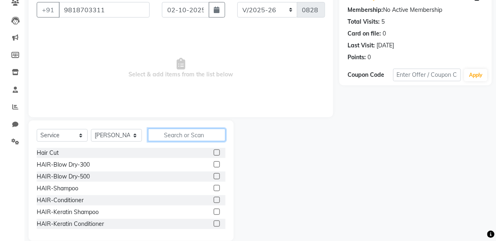
scroll to position [85, 0]
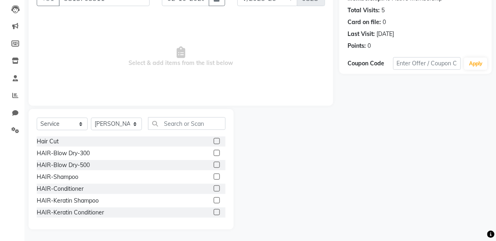
click at [214, 173] on label at bounding box center [217, 176] width 6 height 6
click at [214, 174] on input "checkbox" at bounding box center [216, 176] width 5 height 5
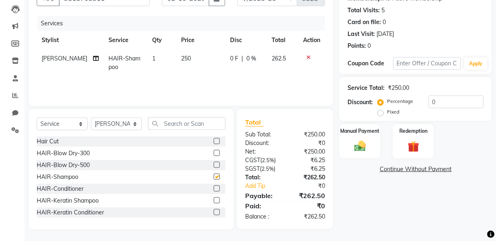
checkbox input "false"
click at [214, 188] on label at bounding box center [217, 188] width 6 height 6
click at [214, 188] on input "checkbox" at bounding box center [216, 188] width 5 height 5
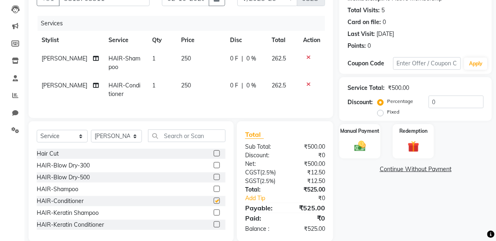
checkbox input "false"
click at [105, 139] on select "Select Stylist [PERSON_NAME] [PERSON_NAME] Manager [PERSON_NAME] [PERSON_NAME] …" at bounding box center [116, 136] width 51 height 13
select select "85670"
click at [91, 134] on select "Select Stylist [PERSON_NAME] [PERSON_NAME] Manager [PERSON_NAME] [PERSON_NAME] …" at bounding box center [116, 136] width 51 height 13
click at [159, 117] on div "Client [PHONE_NUMBER] Date [DATE] Invoice Number RNV/2025-26 V/2025 V/[PHONE_NU…" at bounding box center [181, 47] width 305 height 142
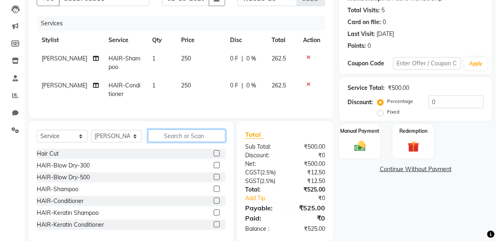
click at [182, 142] on input "text" at bounding box center [186, 135] width 77 height 13
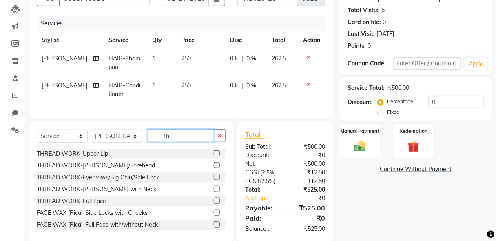
type input "th"
click at [214, 156] on label at bounding box center [217, 153] width 6 height 6
click at [214, 156] on input "checkbox" at bounding box center [216, 153] width 5 height 5
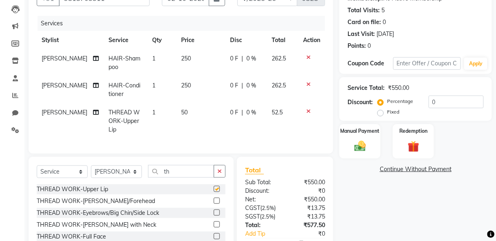
checkbox input "false"
click at [214, 209] on label at bounding box center [217, 212] width 6 height 6
click at [214, 210] on input "checkbox" at bounding box center [216, 212] width 5 height 5
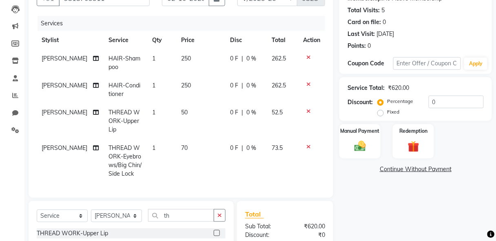
checkbox input "false"
click at [370, 151] on div "Manual Payment" at bounding box center [360, 141] width 43 height 36
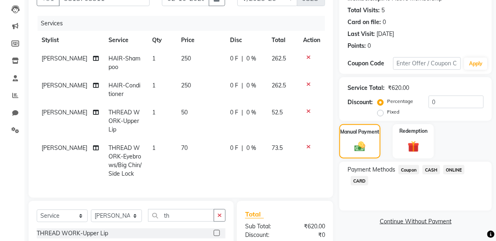
click at [435, 171] on span "CASH" at bounding box center [432, 169] width 18 height 9
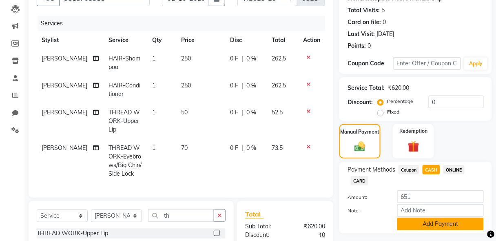
click at [440, 221] on button "Add Payment" at bounding box center [440, 223] width 86 height 13
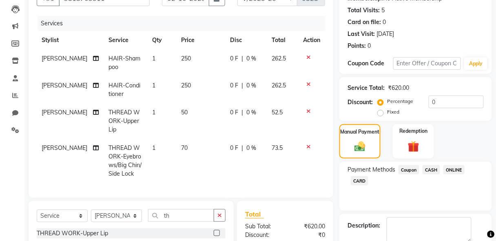
scroll to position [202, 0]
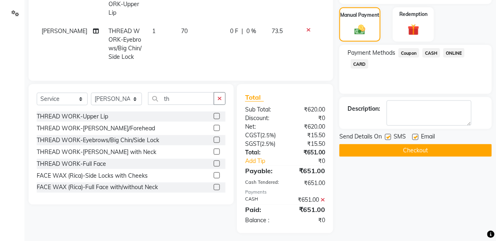
click at [391, 148] on button "Checkout" at bounding box center [415, 150] width 153 height 13
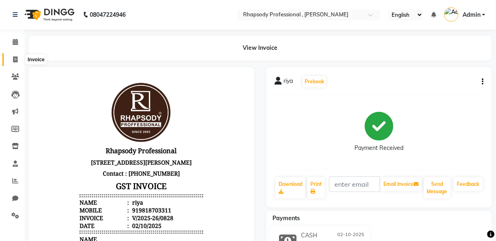
click at [12, 60] on span at bounding box center [15, 59] width 14 height 9
select select "8581"
select select "service"
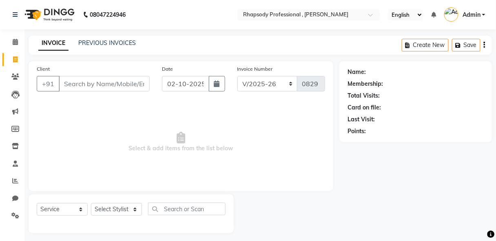
scroll to position [4, 0]
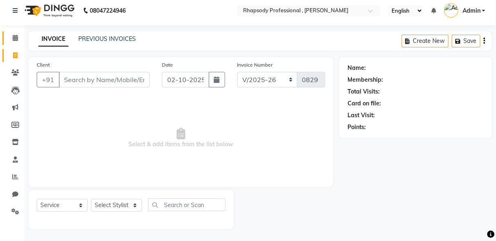
click at [14, 37] on icon at bounding box center [15, 38] width 5 height 6
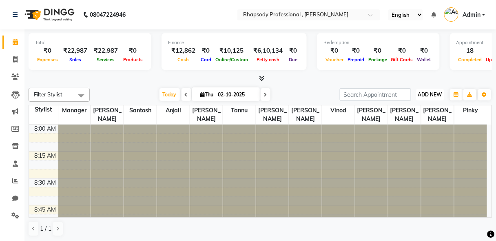
click at [443, 95] on button "ADD NEW Toggle Dropdown" at bounding box center [430, 94] width 28 height 11
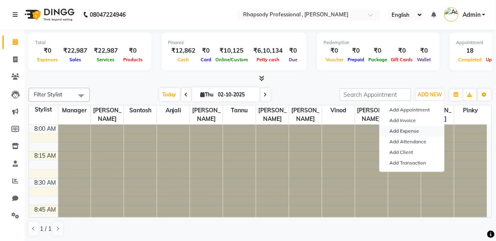
click at [422, 128] on link "Add Expense" at bounding box center [412, 131] width 64 height 11
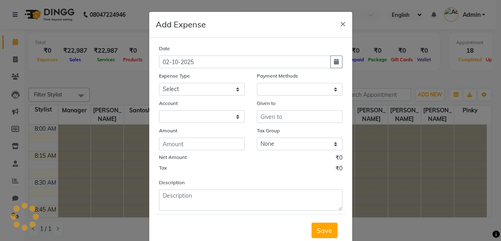
select select "1"
select select "7794"
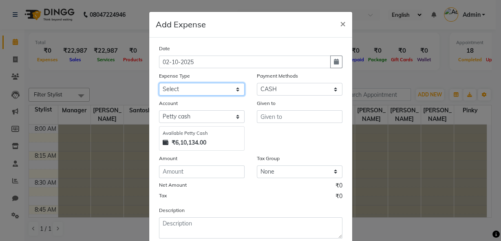
click at [210, 88] on select "Select Advance Salary Bank charges Car maintenance Cash transfer to bank Cash t…" at bounding box center [202, 89] width 86 height 13
select select "18"
click at [159, 83] on select "Select Advance Salary Bank charges Car maintenance Cash transfer to bank Cash t…" at bounding box center [202, 89] width 86 height 13
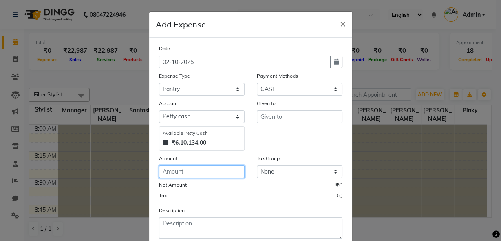
click at [195, 172] on input "number" at bounding box center [202, 171] width 86 height 13
type input "440"
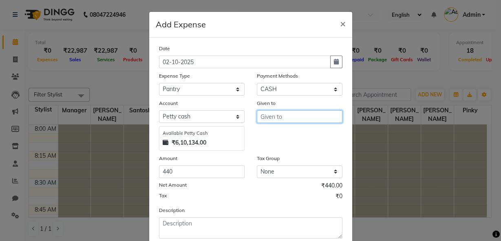
click at [279, 119] on input "text" at bounding box center [300, 116] width 86 height 13
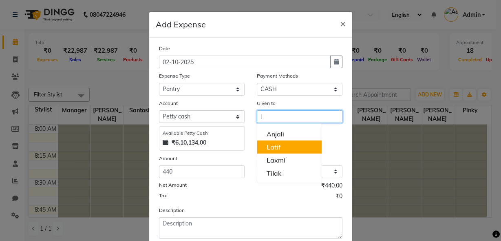
click at [283, 143] on button "L atif" at bounding box center [289, 146] width 64 height 13
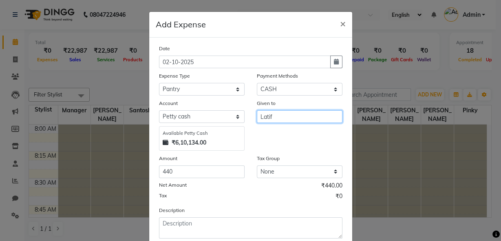
click at [297, 117] on input "Latif" at bounding box center [300, 116] width 86 height 13
type input "Latif"
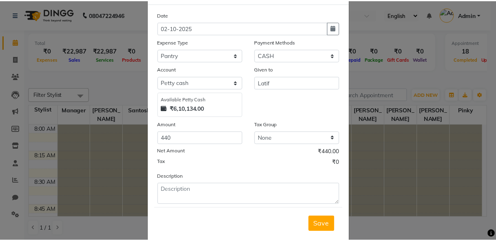
scroll to position [49, 0]
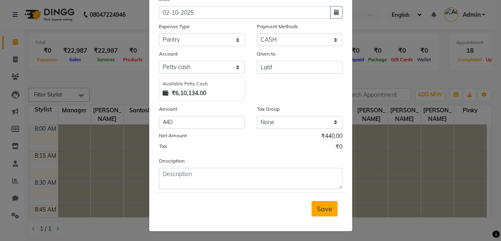
click at [320, 207] on span "Save" at bounding box center [324, 208] width 15 height 8
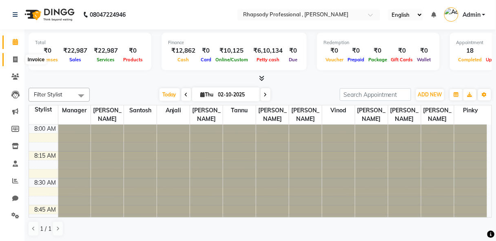
click at [15, 60] on icon at bounding box center [15, 59] width 4 height 6
select select "service"
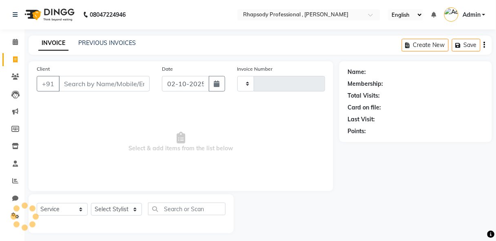
type input "0829"
select select "8581"
click at [94, 86] on input "Client" at bounding box center [104, 83] width 91 height 15
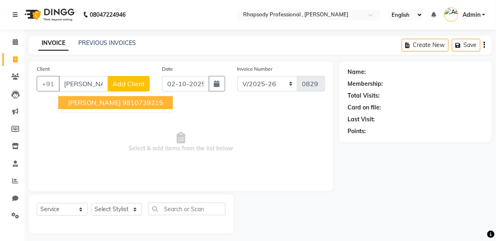
click at [122, 104] on ngb-highlight "9810739215" at bounding box center [142, 102] width 41 height 8
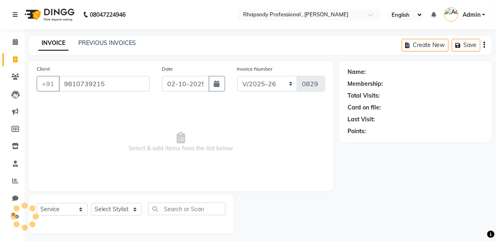
type input "9810739215"
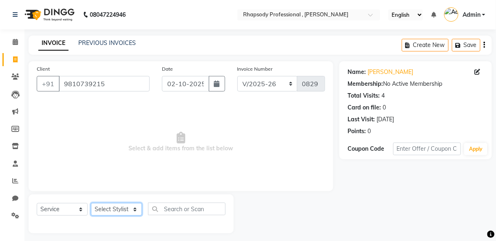
click at [111, 212] on select "Select Stylist [PERSON_NAME] [PERSON_NAME] Manager [PERSON_NAME] [PERSON_NAME] …" at bounding box center [116, 209] width 51 height 13
select select "85673"
click at [91, 203] on select "Select Stylist [PERSON_NAME] [PERSON_NAME] Manager [PERSON_NAME] [PERSON_NAME] …" at bounding box center [116, 209] width 51 height 13
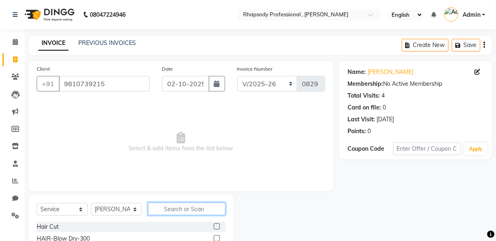
click at [186, 211] on input "text" at bounding box center [186, 208] width 77 height 13
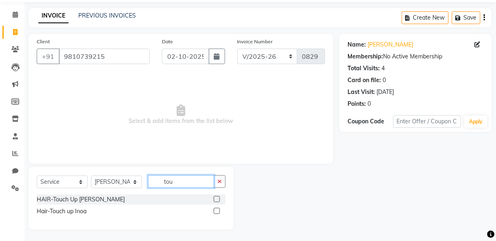
type input "tou"
click at [216, 211] on label at bounding box center [217, 211] width 6 height 6
click at [216, 211] on input "checkbox" at bounding box center [216, 210] width 5 height 5
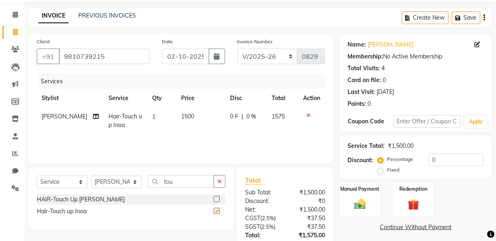
checkbox input "false"
click at [219, 179] on icon "button" at bounding box center [219, 181] width 4 height 6
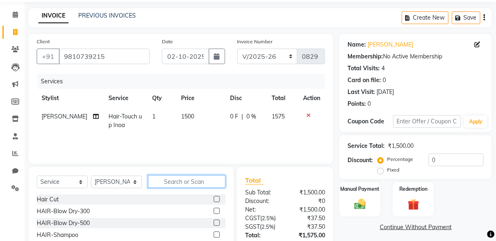
click at [208, 180] on input "text" at bounding box center [186, 181] width 77 height 13
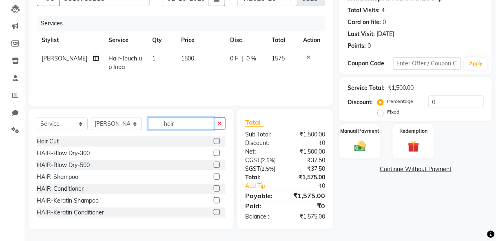
click at [174, 124] on input "hair" at bounding box center [181, 123] width 66 height 13
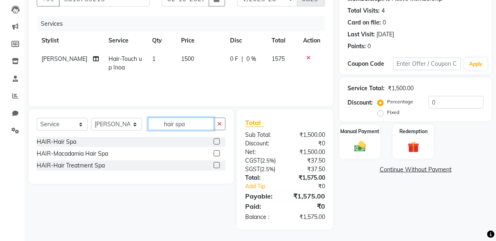
type input "hair spa"
click at [217, 165] on label at bounding box center [217, 165] width 6 height 6
click at [217, 165] on input "checkbox" at bounding box center [216, 165] width 5 height 5
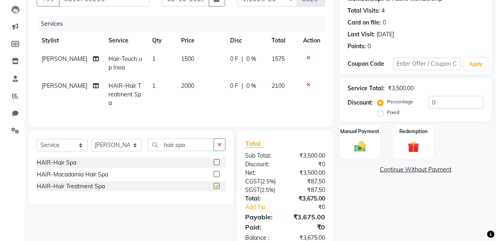
checkbox input "false"
click at [112, 143] on select "Select Stylist [PERSON_NAME] [PERSON_NAME] Manager [PERSON_NAME] [PERSON_NAME] …" at bounding box center [116, 145] width 51 height 13
select select "85669"
click at [91, 139] on select "Select Stylist [PERSON_NAME] [PERSON_NAME] Manager [PERSON_NAME] [PERSON_NAME] …" at bounding box center [116, 145] width 51 height 13
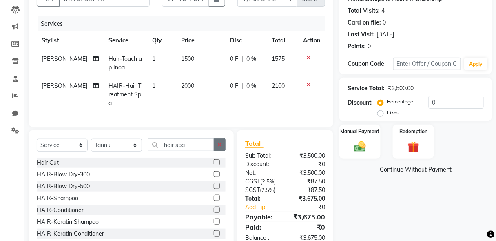
click at [222, 142] on icon "button" at bounding box center [219, 145] width 4 height 6
click at [198, 144] on input "text" at bounding box center [186, 144] width 77 height 13
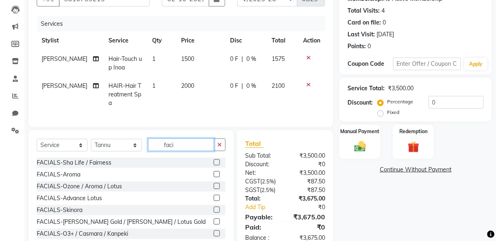
type input "faci"
click at [214, 230] on label at bounding box center [217, 233] width 6 height 6
click at [214, 231] on input "checkbox" at bounding box center [216, 233] width 5 height 5
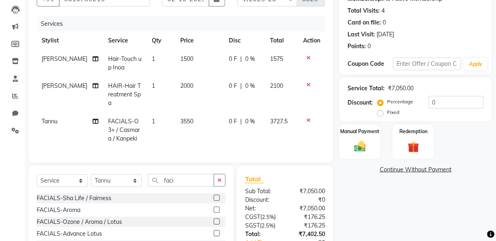
checkbox input "false"
click at [405, 62] on input "text" at bounding box center [427, 64] width 68 height 13
click at [432, 64] on input "text" at bounding box center [427, 64] width 68 height 13
type input "Diwali25"
click at [478, 67] on button "Apply" at bounding box center [475, 64] width 23 height 12
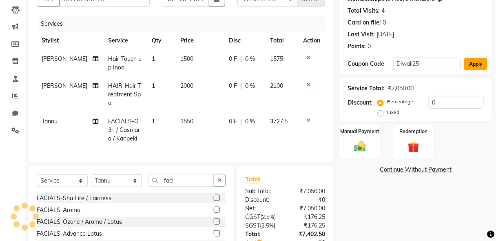
type input "25"
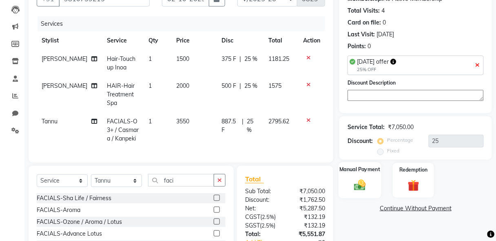
click at [359, 186] on img at bounding box center [359, 185] width 19 height 14
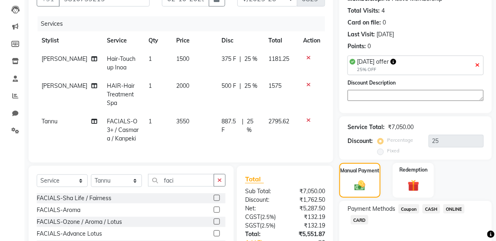
click at [451, 208] on span "ONLINE" at bounding box center [453, 208] width 21 height 9
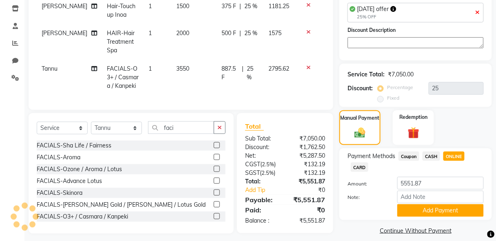
scroll to position [144, 0]
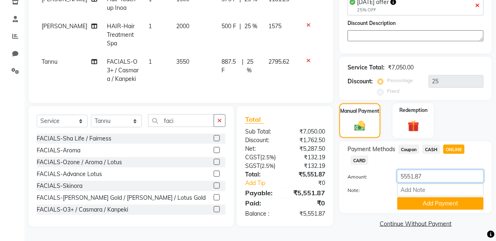
click at [423, 175] on input "5551.87" at bounding box center [440, 176] width 86 height 13
type input "5"
type input "4000"
click at [440, 204] on button "Add Payment" at bounding box center [440, 203] width 86 height 13
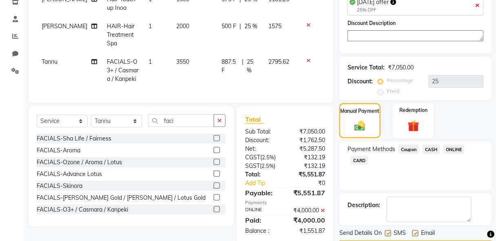
click at [431, 148] on span "CASH" at bounding box center [432, 148] width 18 height 9
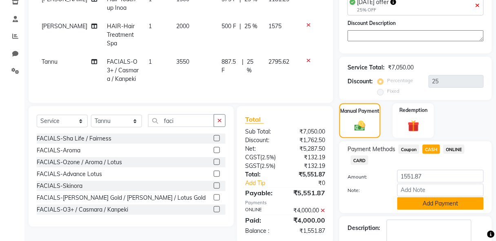
click at [436, 202] on button "Add Payment" at bounding box center [440, 203] width 86 height 13
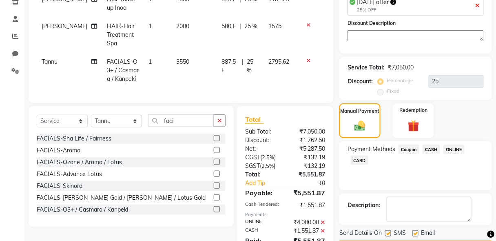
scroll to position [192, 0]
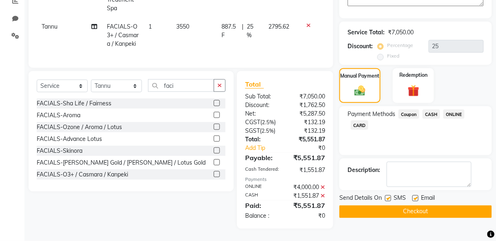
click at [414, 205] on button "Checkout" at bounding box center [415, 211] width 153 height 13
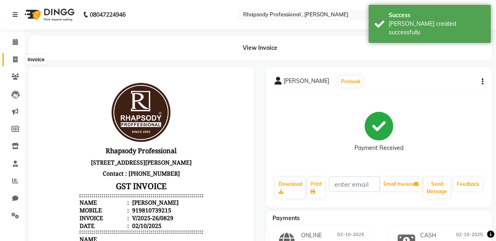
click at [16, 58] on icon at bounding box center [15, 59] width 4 height 6
select select "service"
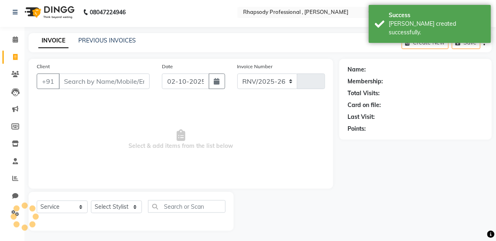
select select "8581"
type input "0830"
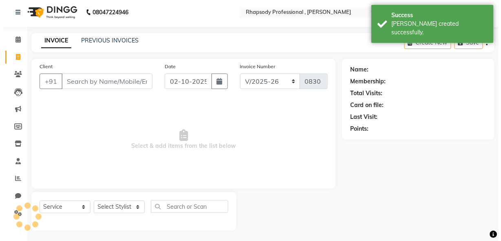
scroll to position [4, 0]
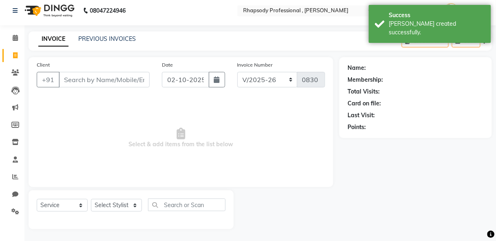
click at [73, 80] on input "Client" at bounding box center [104, 79] width 91 height 15
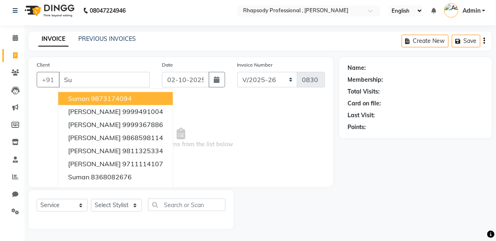
type input "S"
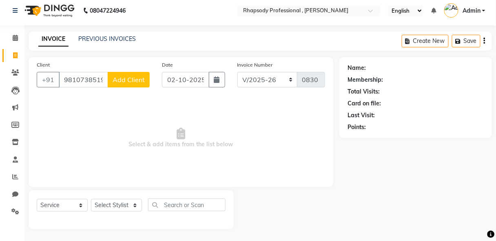
type input "9810738519"
click at [124, 82] on span "Add Client" at bounding box center [129, 79] width 32 height 8
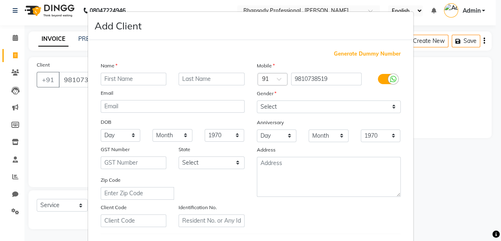
click at [125, 81] on input "text" at bounding box center [134, 79] width 66 height 13
type input "Suman"
click at [196, 82] on input "text" at bounding box center [212, 79] width 66 height 13
type input "m"
type input "Malhotra"
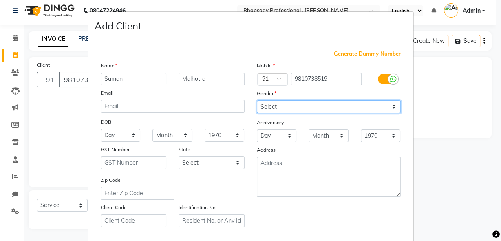
click at [390, 108] on select "Select [DEMOGRAPHIC_DATA] [DEMOGRAPHIC_DATA] Other Prefer Not To Say" at bounding box center [329, 106] width 144 height 13
select select "[DEMOGRAPHIC_DATA]"
click at [257, 100] on select "Select [DEMOGRAPHIC_DATA] [DEMOGRAPHIC_DATA] Other Prefer Not To Say" at bounding box center [329, 106] width 144 height 13
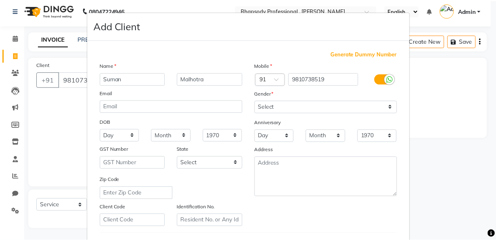
scroll to position [134, 0]
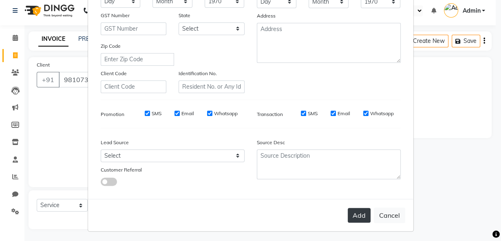
click at [353, 212] on button "Add" at bounding box center [359, 215] width 23 height 15
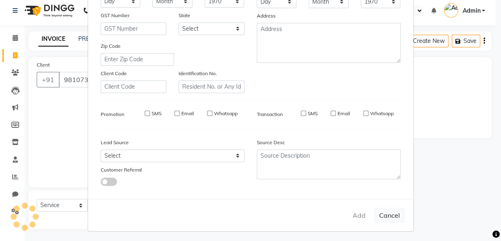
select select
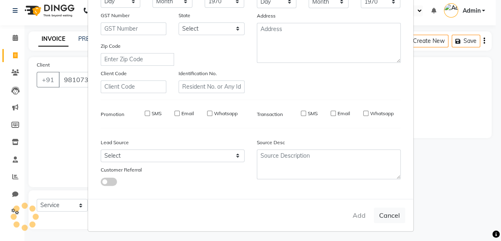
select select
checkbox input "false"
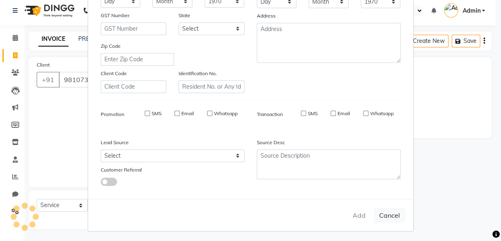
checkbox input "false"
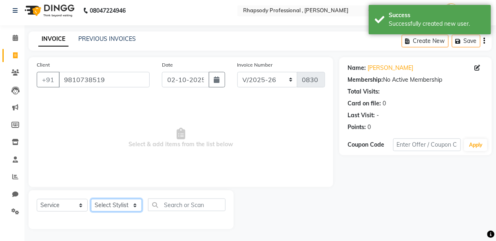
click at [108, 205] on select "Select Stylist [PERSON_NAME] [PERSON_NAME] Manager [PERSON_NAME] [PERSON_NAME] …" at bounding box center [116, 205] width 51 height 13
select select "85672"
click at [91, 199] on select "Select Stylist [PERSON_NAME] [PERSON_NAME] Manager [PERSON_NAME] [PERSON_NAME] …" at bounding box center [116, 205] width 51 height 13
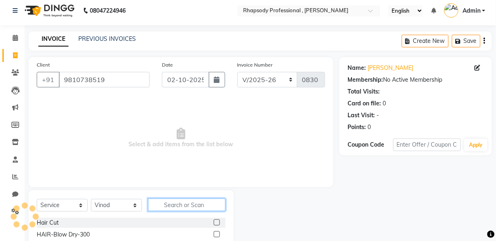
click at [185, 208] on input "text" at bounding box center [186, 204] width 77 height 13
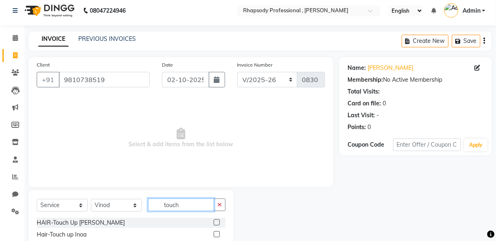
type input "touch"
click at [216, 235] on label at bounding box center [217, 234] width 6 height 6
click at [216, 235] on input "checkbox" at bounding box center [216, 234] width 5 height 5
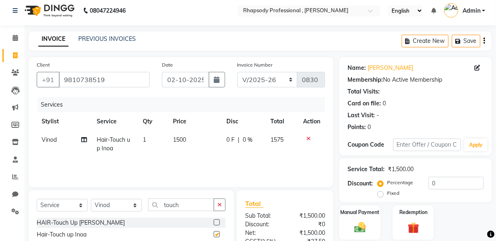
checkbox input "false"
click at [495, 188] on div "Name: [PERSON_NAME] Membership: No Active Membership Total Visits: Card on file…" at bounding box center [418, 183] width 159 height 253
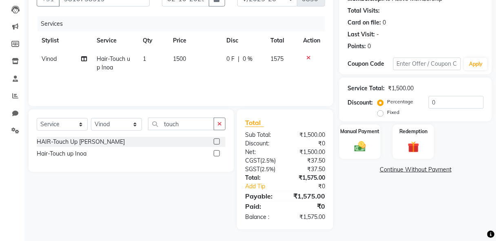
scroll to position [0, 0]
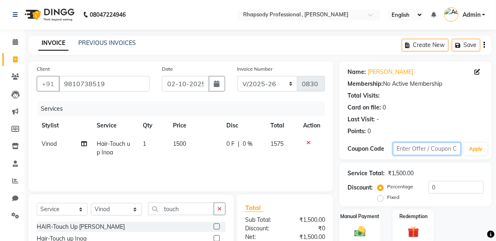
click at [427, 149] on input "text" at bounding box center [427, 148] width 68 height 13
type input "Diwali15"
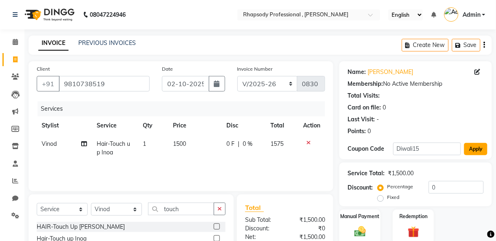
click at [479, 148] on button "Apply" at bounding box center [475, 149] width 23 height 12
type input "15"
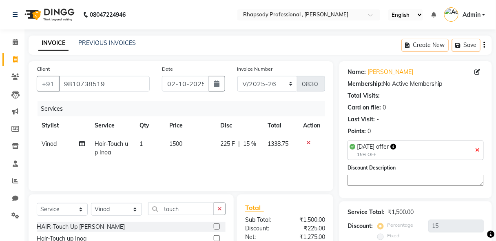
scroll to position [85, 0]
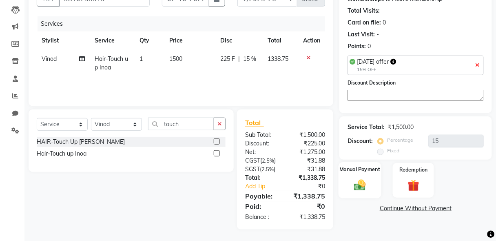
click at [369, 182] on img at bounding box center [359, 185] width 19 height 14
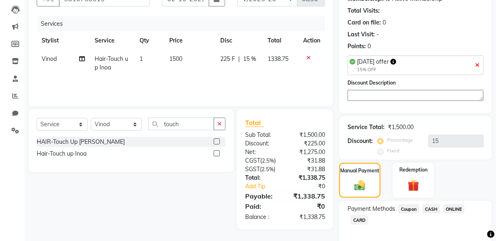
click at [431, 206] on span "CASH" at bounding box center [432, 208] width 18 height 9
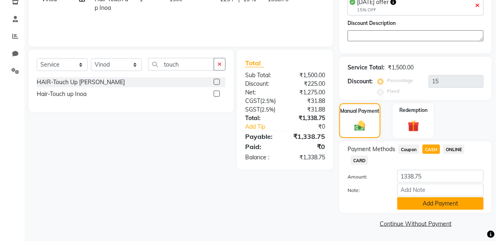
click at [455, 200] on button "Add Payment" at bounding box center [440, 203] width 86 height 13
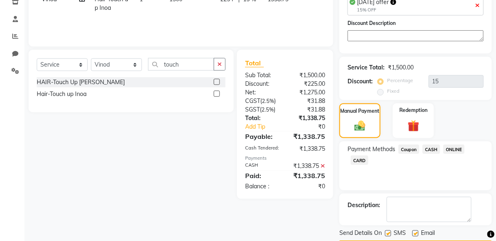
scroll to position [167, 0]
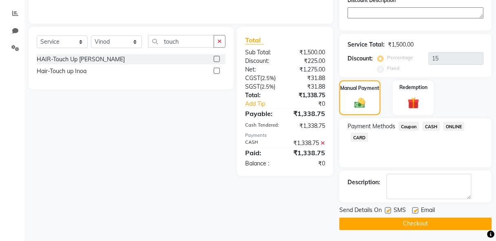
click at [446, 217] on button "Checkout" at bounding box center [415, 223] width 153 height 13
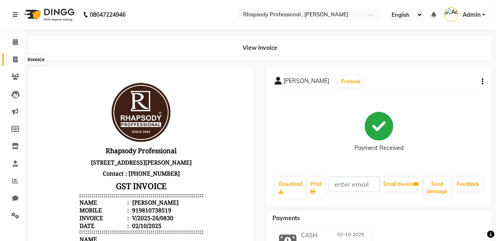
click at [12, 59] on span at bounding box center [15, 59] width 14 height 9
select select "service"
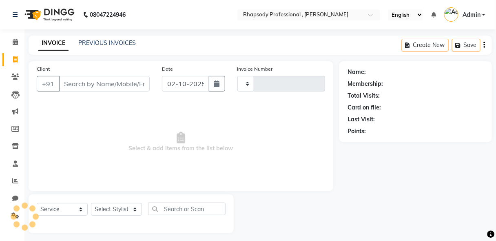
scroll to position [4, 0]
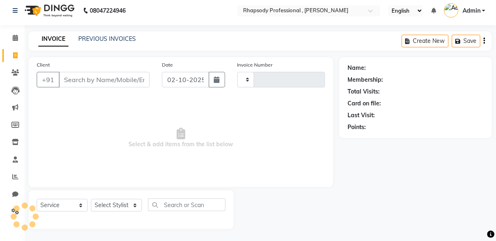
type input "0831"
select select "8581"
